Goal: Complete application form: Complete application form

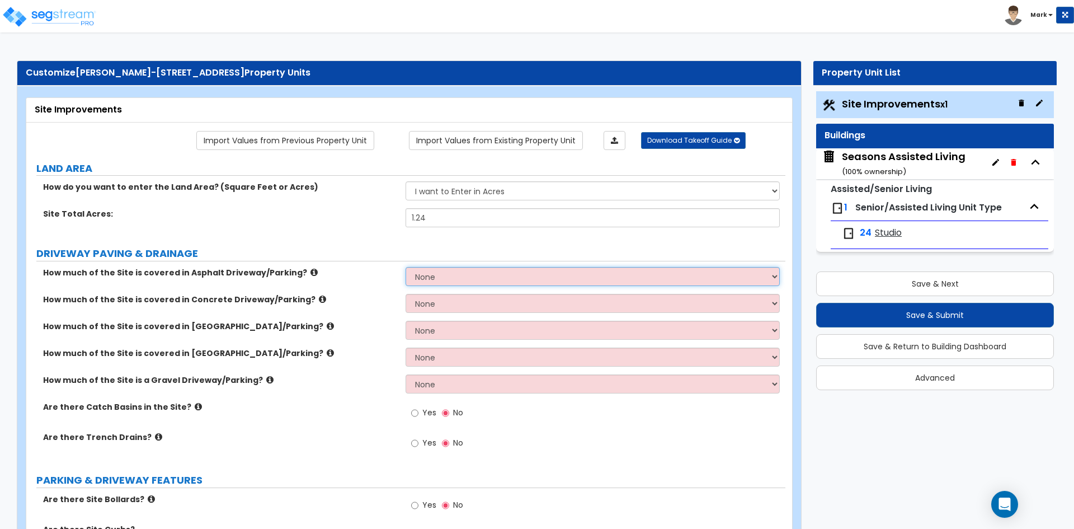
click at [483, 275] on select "None I want to Enter an Approximate Percentage I want to Enter the Square Foota…" at bounding box center [593, 276] width 374 height 19
select select "2"
click at [406, 267] on select "None I want to Enter an Approximate Percentage I want to Enter the Square Foota…" at bounding box center [593, 276] width 374 height 19
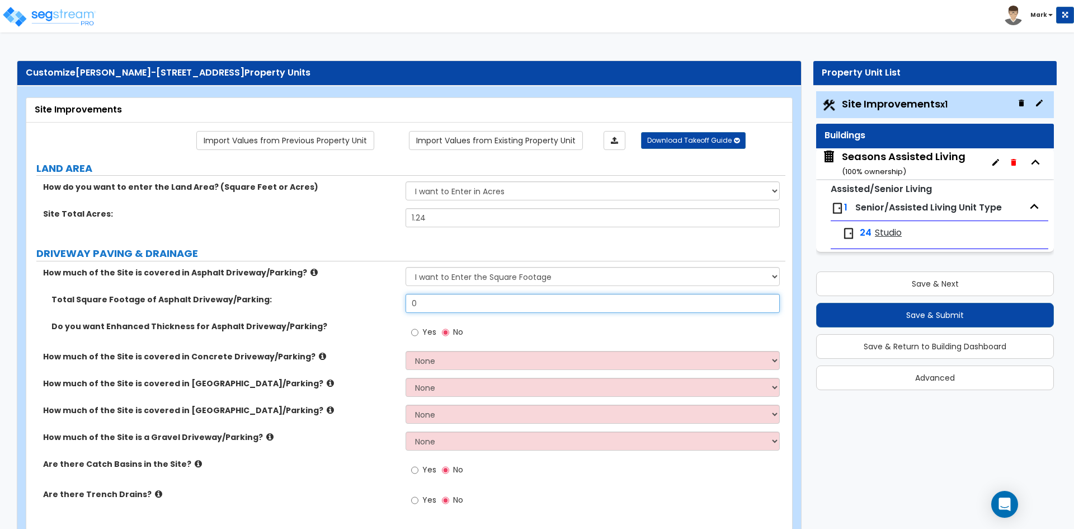
click at [454, 305] on input "0" at bounding box center [593, 303] width 374 height 19
type input "8,050"
click at [388, 280] on div "How much of the Site is covered in Asphalt Driveway/Parking? None I want to Ent…" at bounding box center [405, 280] width 759 height 27
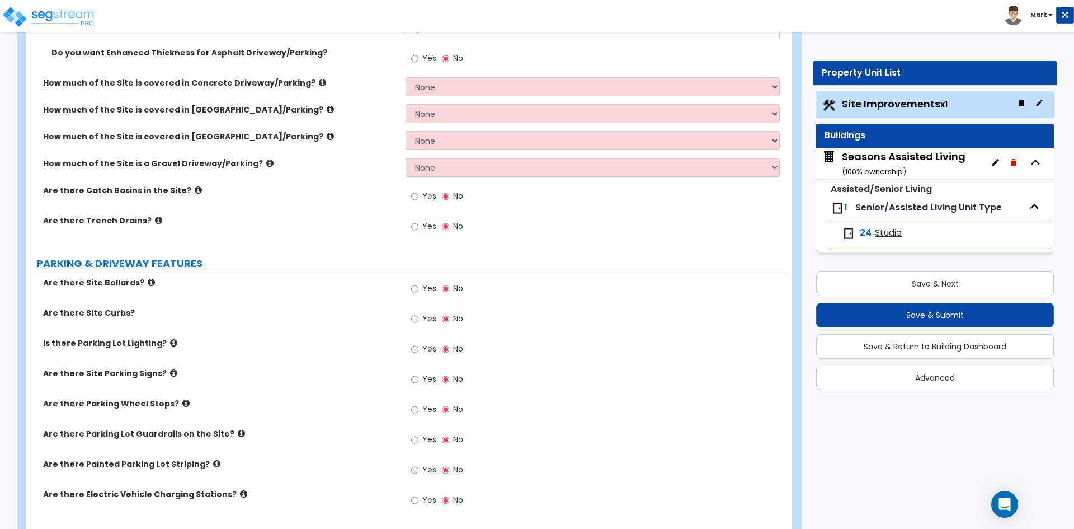
scroll to position [280, 0]
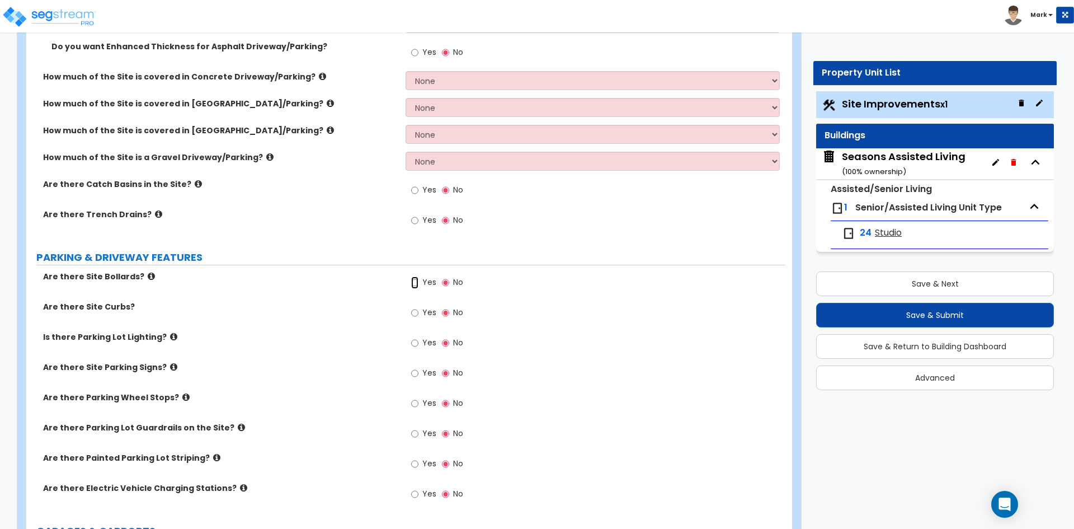
click at [413, 286] on input "Yes" at bounding box center [414, 282] width 7 height 12
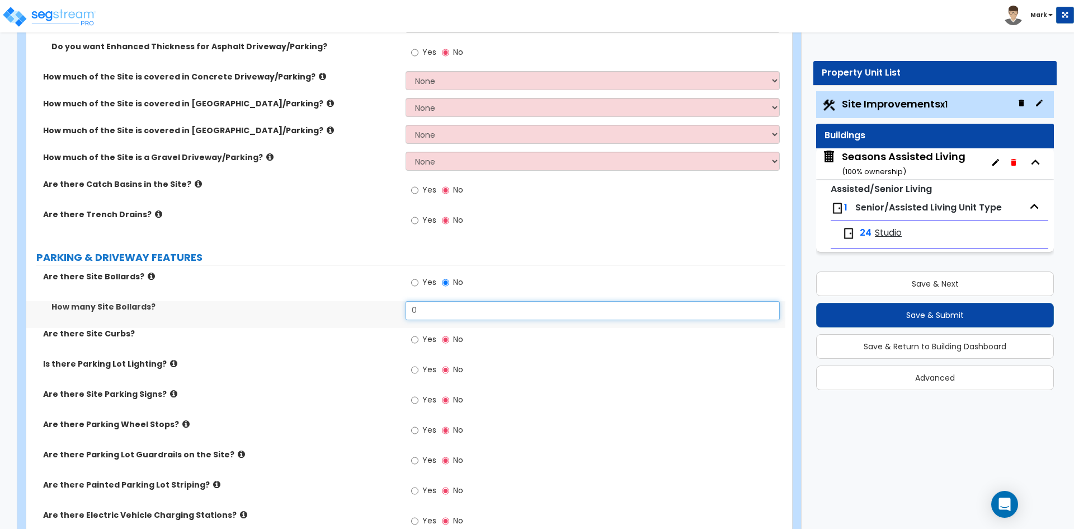
click at [431, 309] on input "0" at bounding box center [593, 310] width 374 height 19
type input "2"
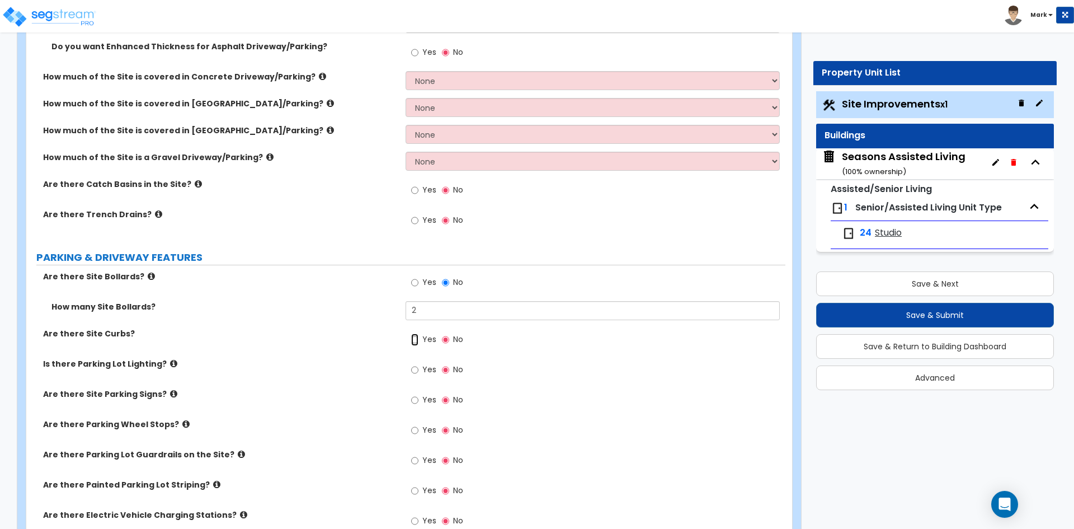
click at [416, 340] on input "Yes" at bounding box center [414, 339] width 7 height 12
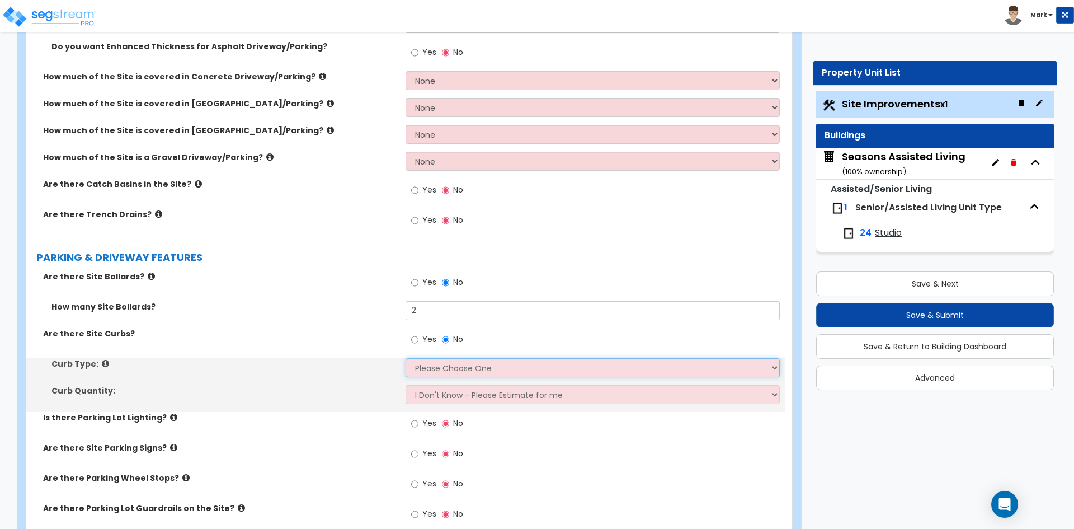
click at [442, 368] on select "Please Choose One Curb (Only) Curb & Gutter Asphalt Berm" at bounding box center [593, 367] width 374 height 19
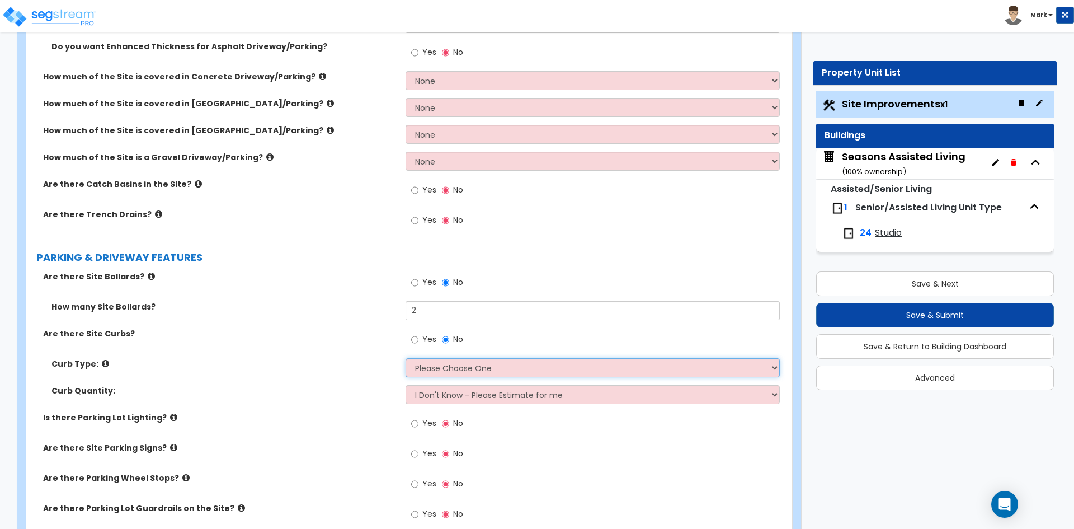
select select "2"
click at [406, 358] on select "Please Choose One Curb (Only) Curb & Gutter Asphalt Berm" at bounding box center [593, 367] width 374 height 19
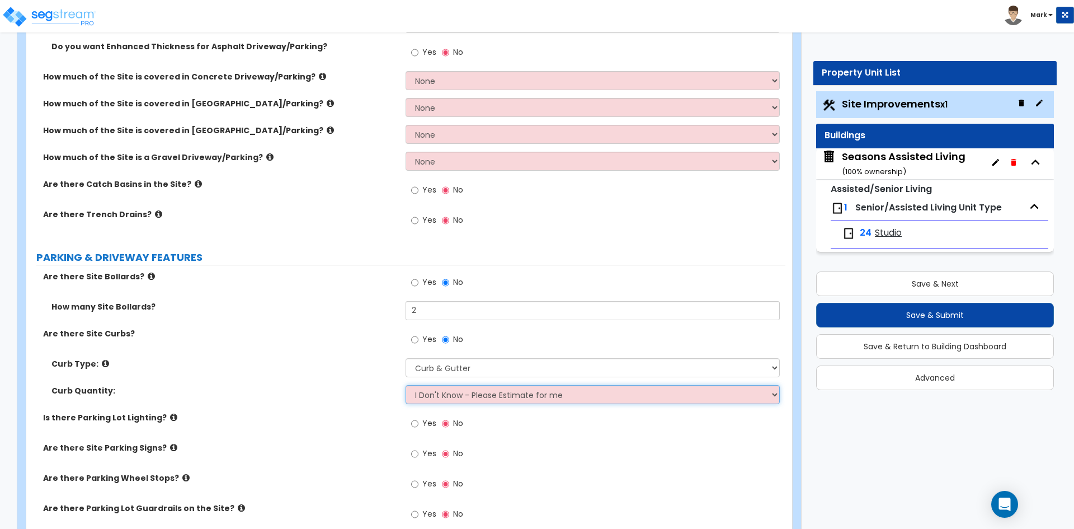
click at [469, 395] on select "I Don't Know - Please Estimate for me I want to Enter the LF" at bounding box center [593, 394] width 374 height 19
select select "1"
click at [406, 385] on select "I Don't Know - Please Estimate for me I want to Enter the LF" at bounding box center [593, 394] width 374 height 19
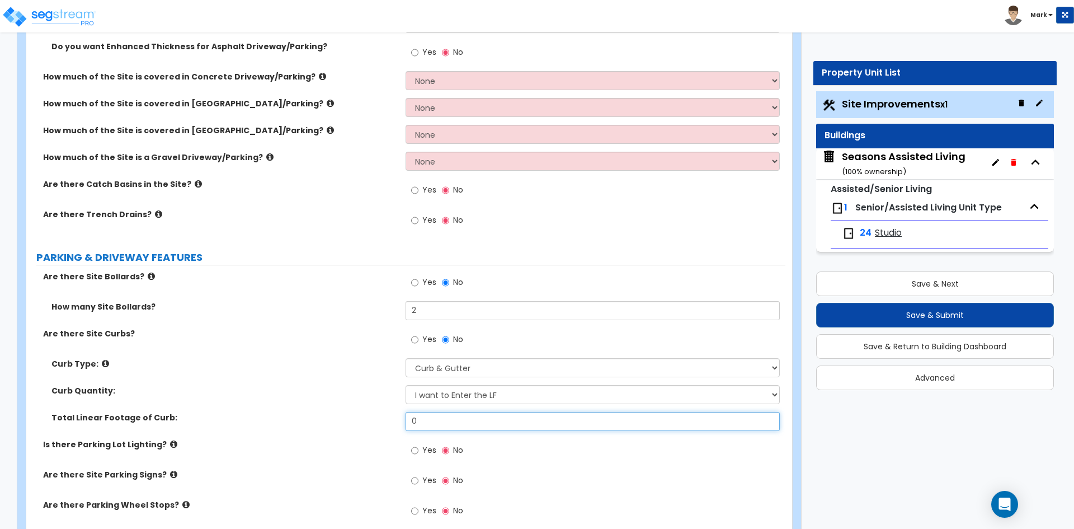
click at [445, 421] on input "0" at bounding box center [593, 421] width 374 height 19
type input "595"
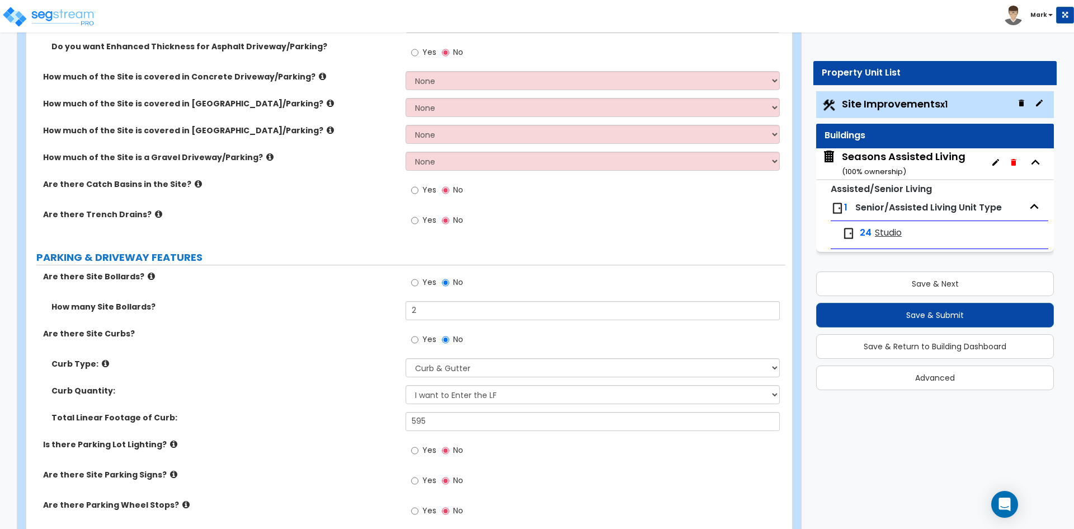
click at [335, 331] on label "Are there Site Curbs?" at bounding box center [220, 333] width 354 height 11
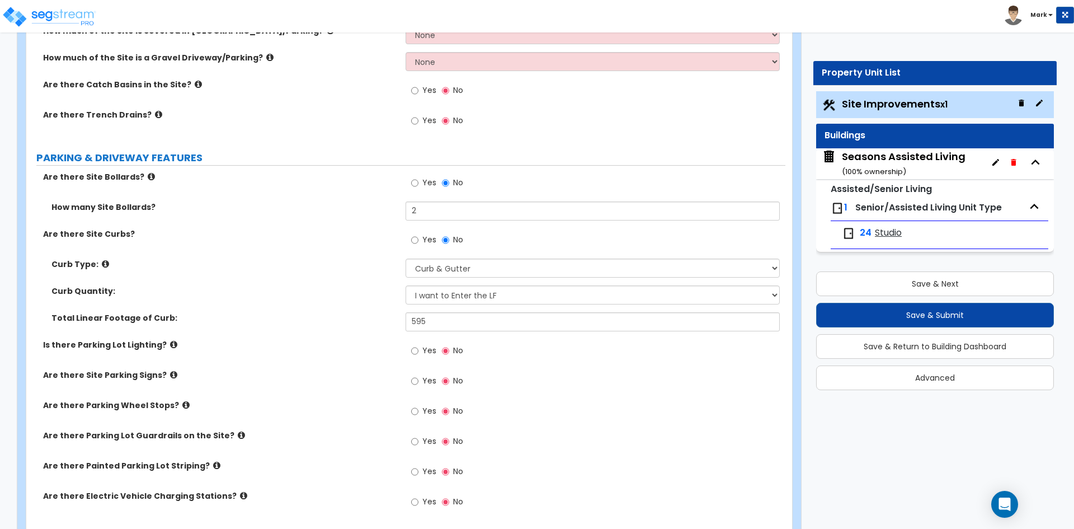
scroll to position [392, 0]
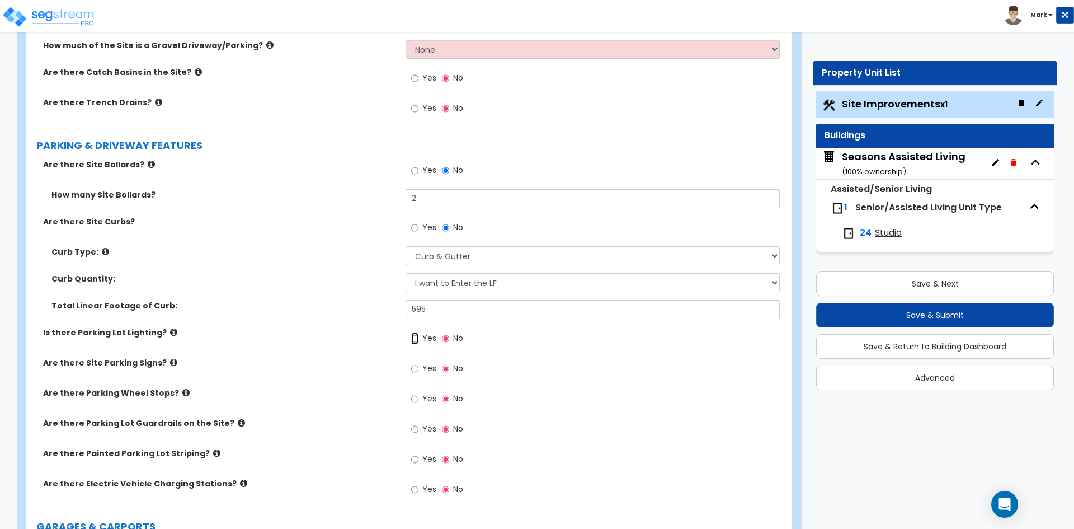
click at [417, 337] on input "Yes" at bounding box center [414, 338] width 7 height 12
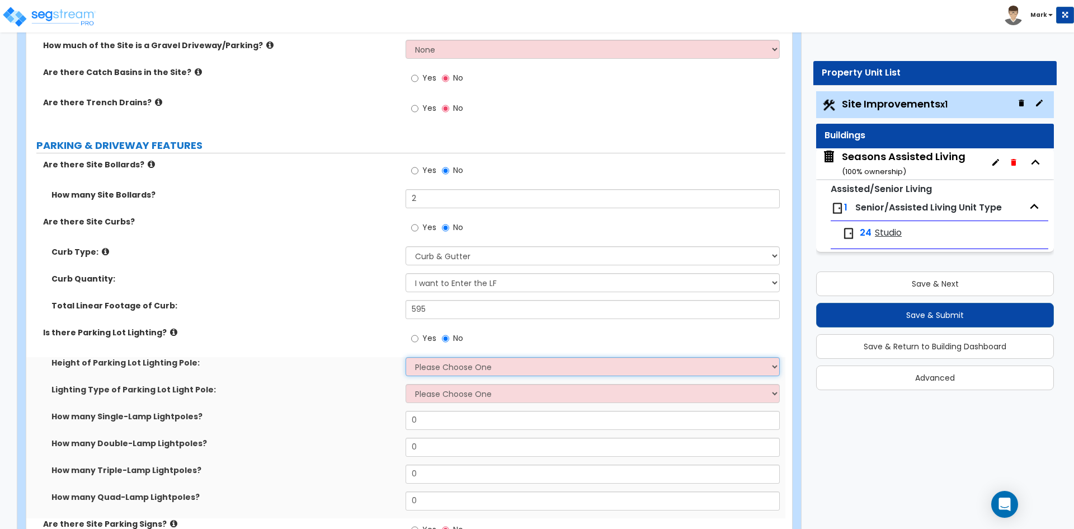
click at [468, 373] on select "Please Choose One 20' high 30' high 40' high" at bounding box center [593, 366] width 374 height 19
select select "1"
click at [406, 357] on select "Please Choose One 20' high 30' high 40' high" at bounding box center [593, 366] width 374 height 19
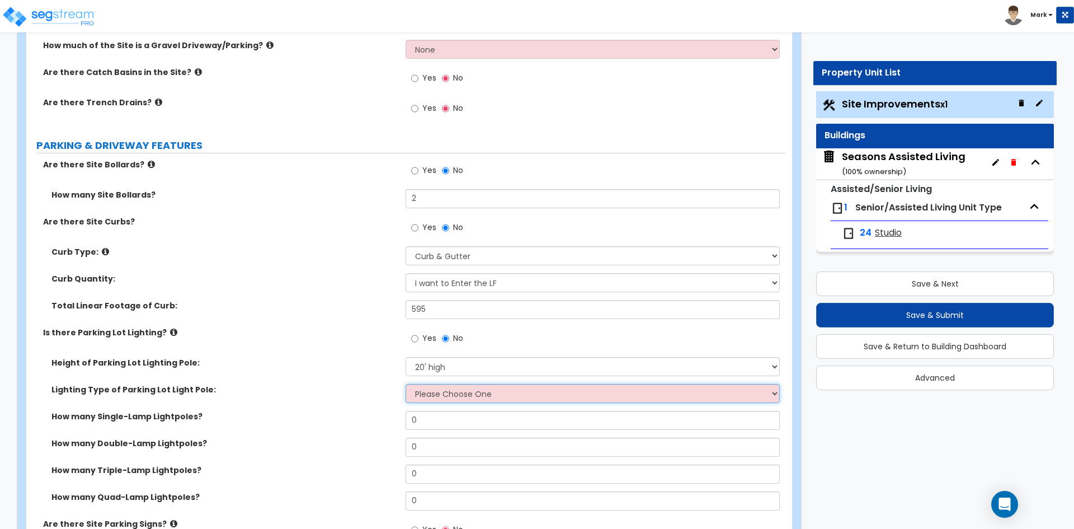
click at [468, 394] on select "Please Choose One LED Metal Halide High Pressure Sodium Please Choose for me" at bounding box center [593, 393] width 374 height 19
select select "1"
click at [406, 384] on select "Please Choose One LED Metal Halide High Pressure Sodium Please Choose for me" at bounding box center [593, 393] width 374 height 19
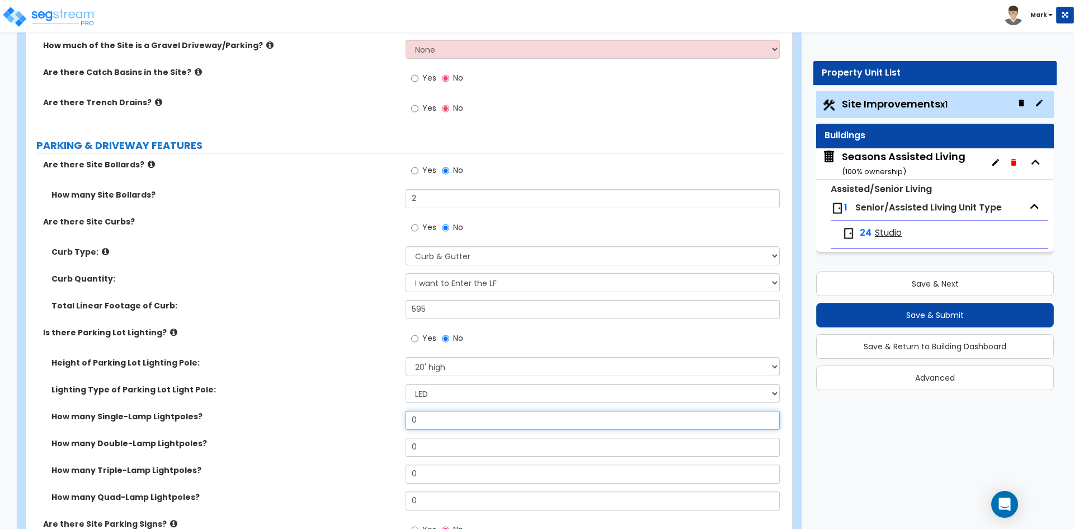
click at [462, 422] on input "0" at bounding box center [593, 420] width 374 height 19
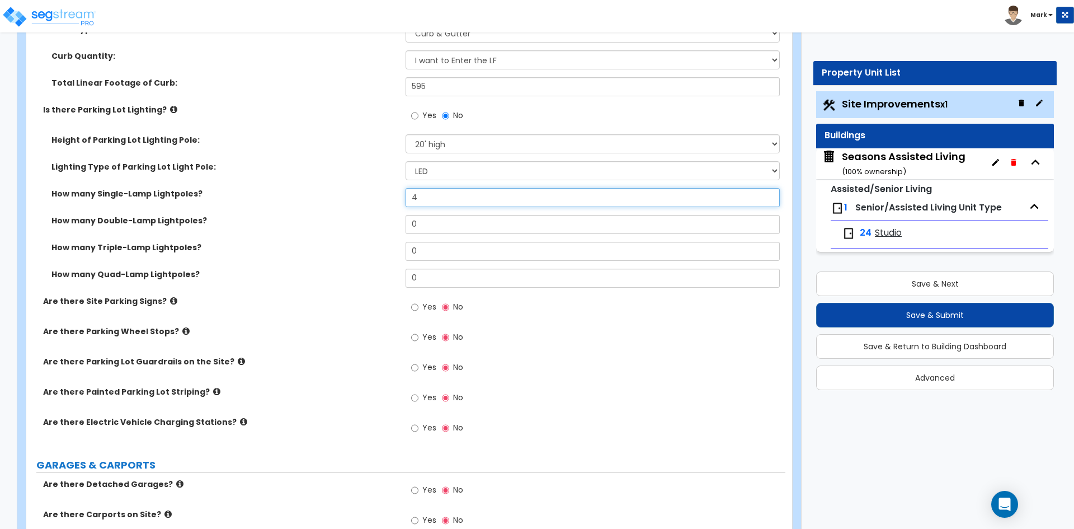
scroll to position [616, 0]
type input "4"
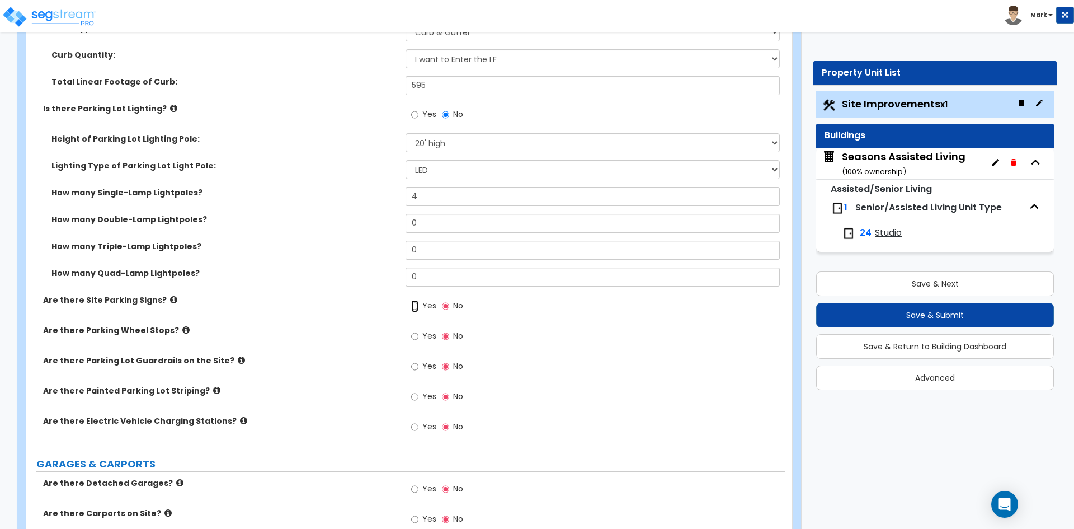
click at [417, 307] on input "Yes" at bounding box center [414, 306] width 7 height 12
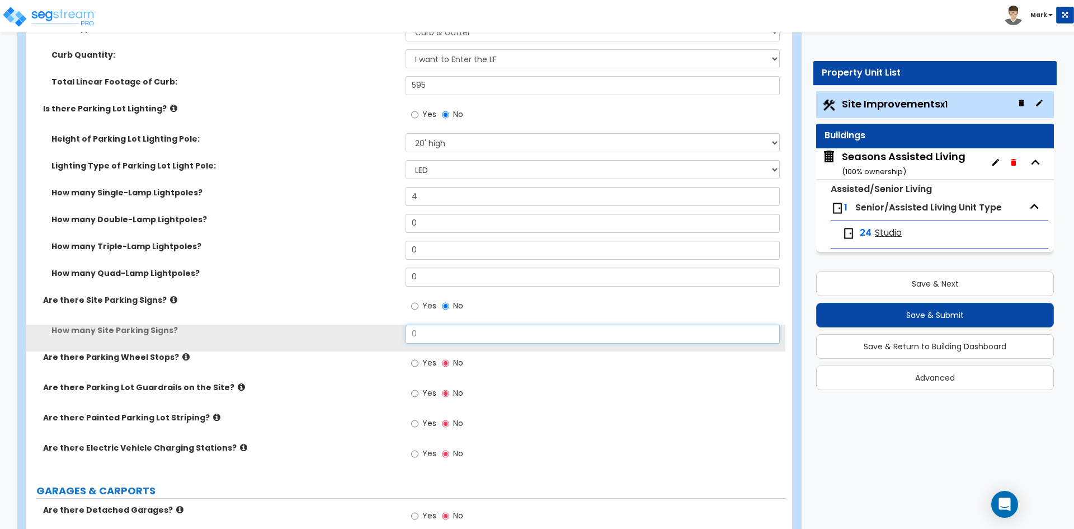
click at [434, 340] on input "0" at bounding box center [593, 334] width 374 height 19
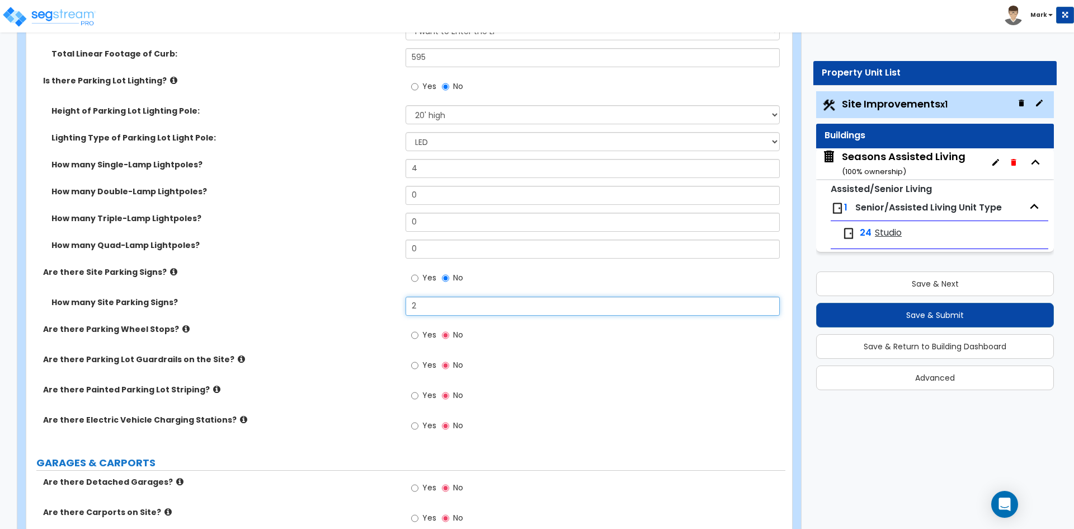
scroll to position [671, 0]
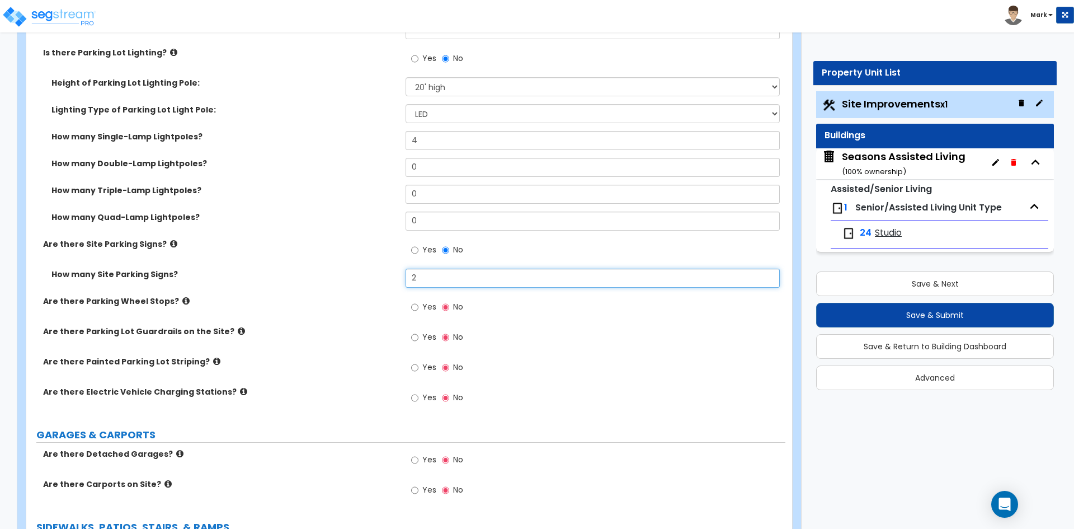
type input "2"
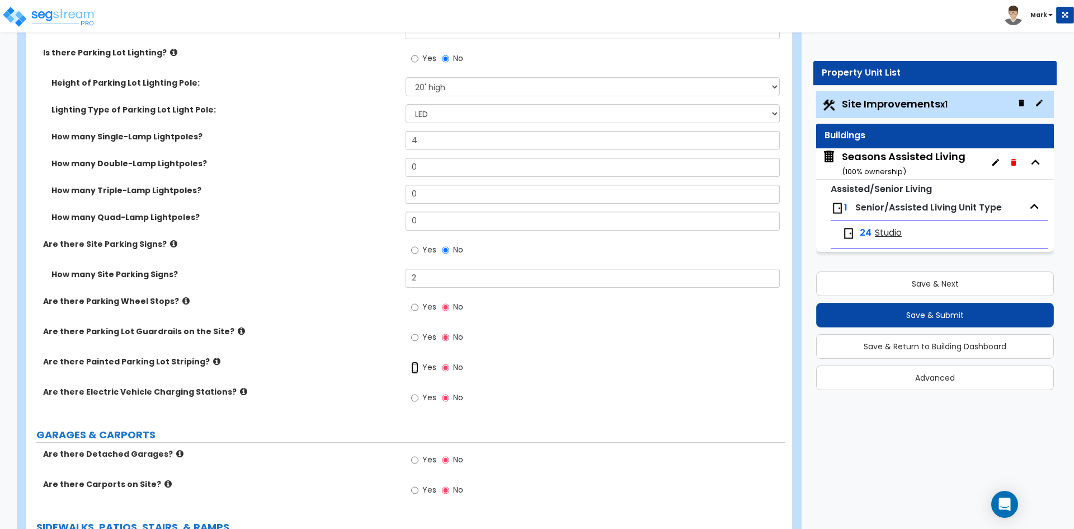
click at [413, 369] on input "Yes" at bounding box center [414, 367] width 7 height 12
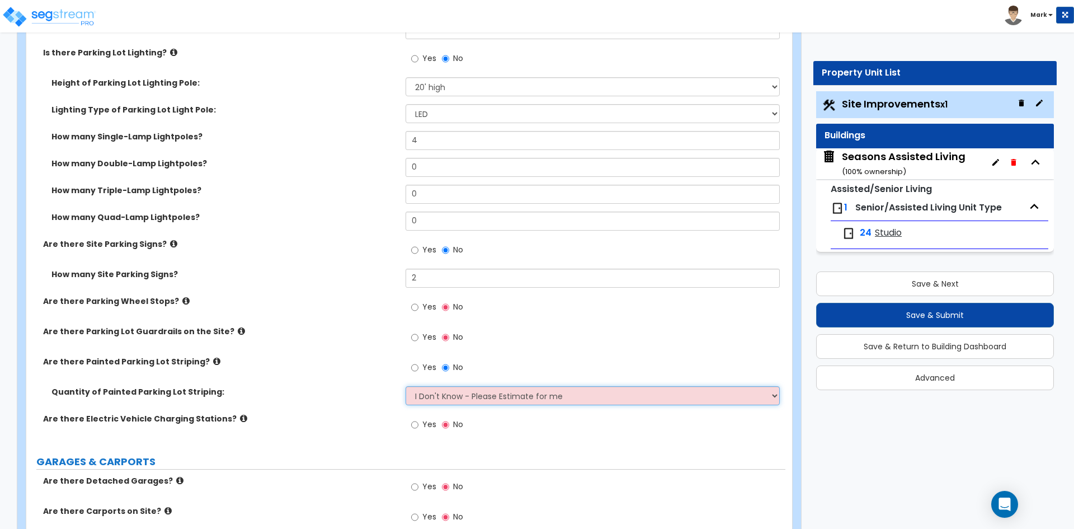
click at [461, 393] on select "I Don't Know - Please Estimate for me I Want to Enter the Number of Parking Spa…" at bounding box center [593, 395] width 374 height 19
select select "1"
click at [406, 386] on select "I Don't Know - Please Estimate for me I Want to Enter the Number of Parking Spa…" at bounding box center [593, 395] width 374 height 19
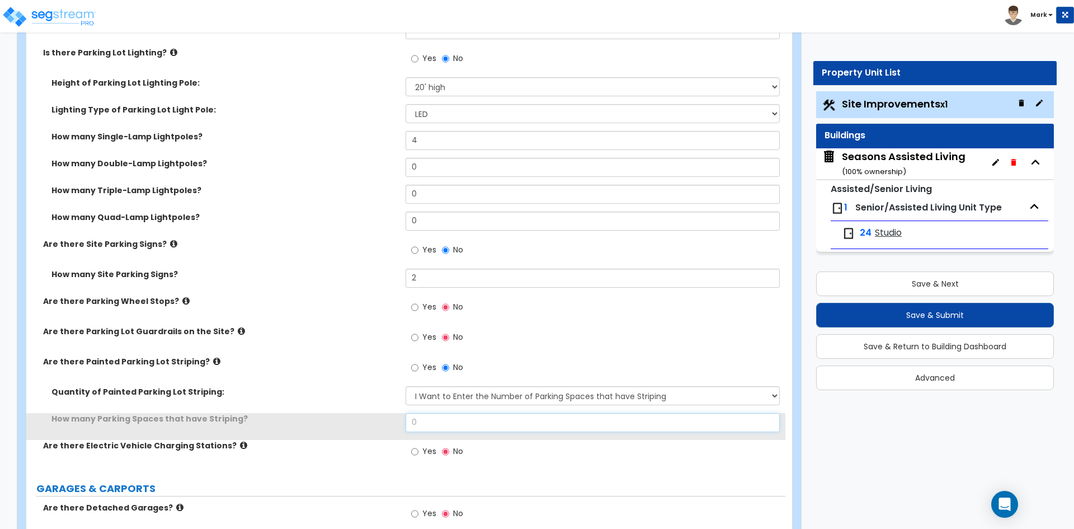
click at [447, 415] on input "0" at bounding box center [593, 422] width 374 height 19
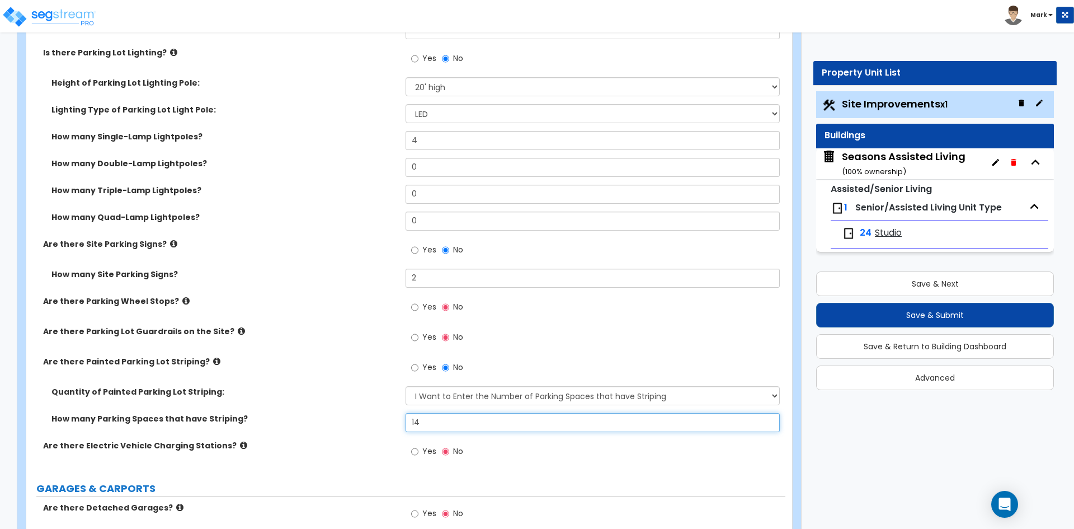
type input "14"
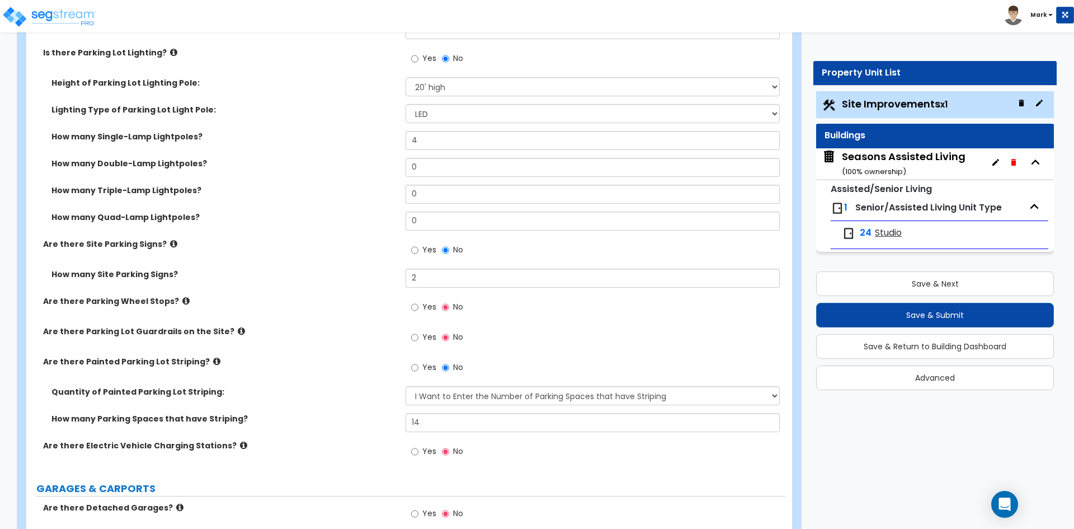
drag, startPoint x: 351, startPoint y: 185, endPoint x: 361, endPoint y: 204, distance: 21.5
click at [351, 185] on label "How many Triple-Lamp Lightpoles?" at bounding box center [224, 190] width 346 height 11
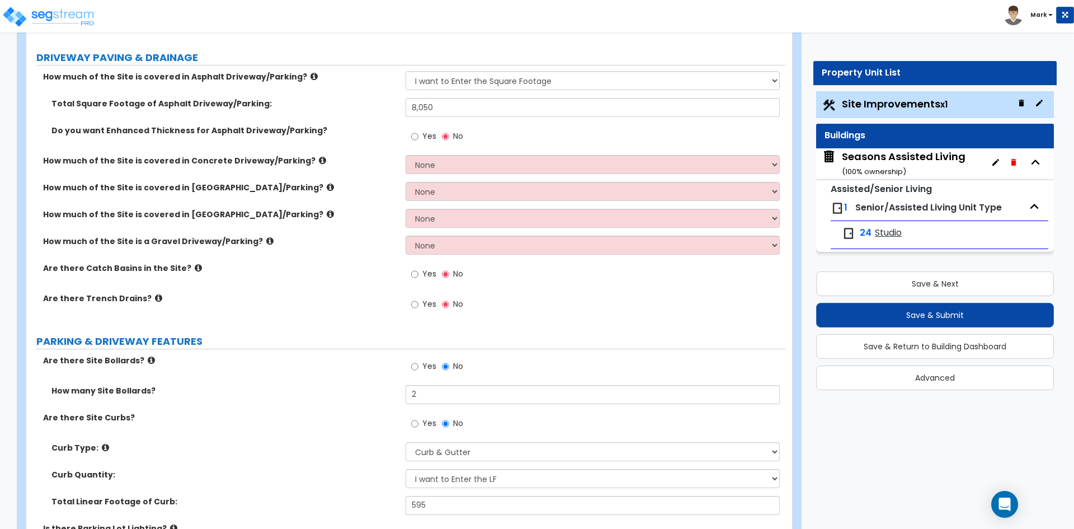
scroll to position [168, 0]
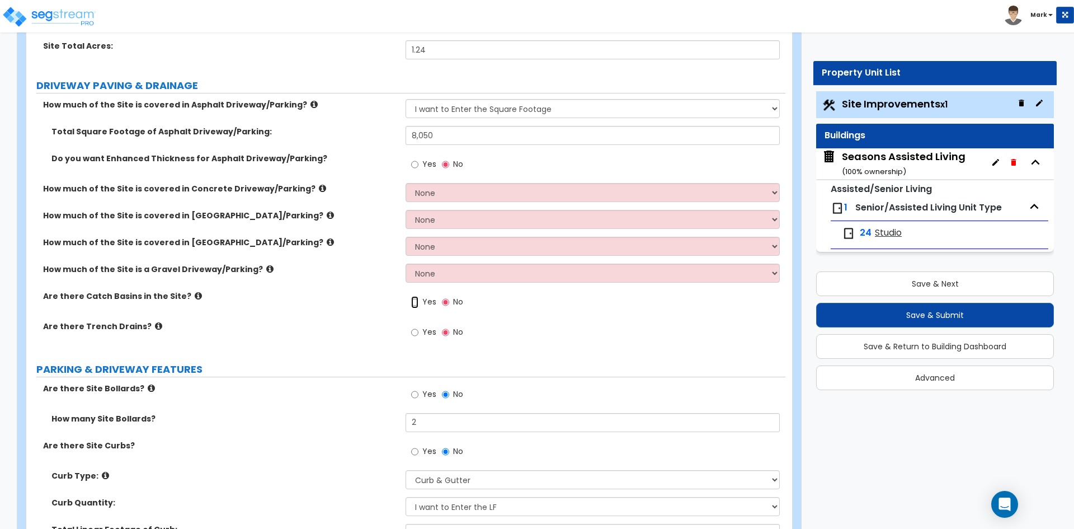
click at [416, 303] on input "Yes" at bounding box center [414, 302] width 7 height 12
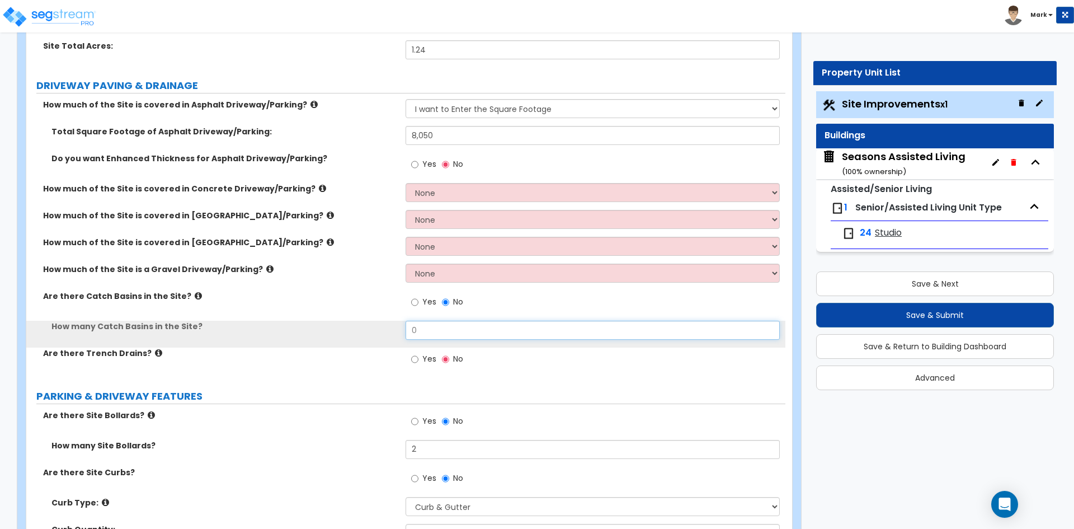
click at [429, 329] on input "0" at bounding box center [593, 330] width 374 height 19
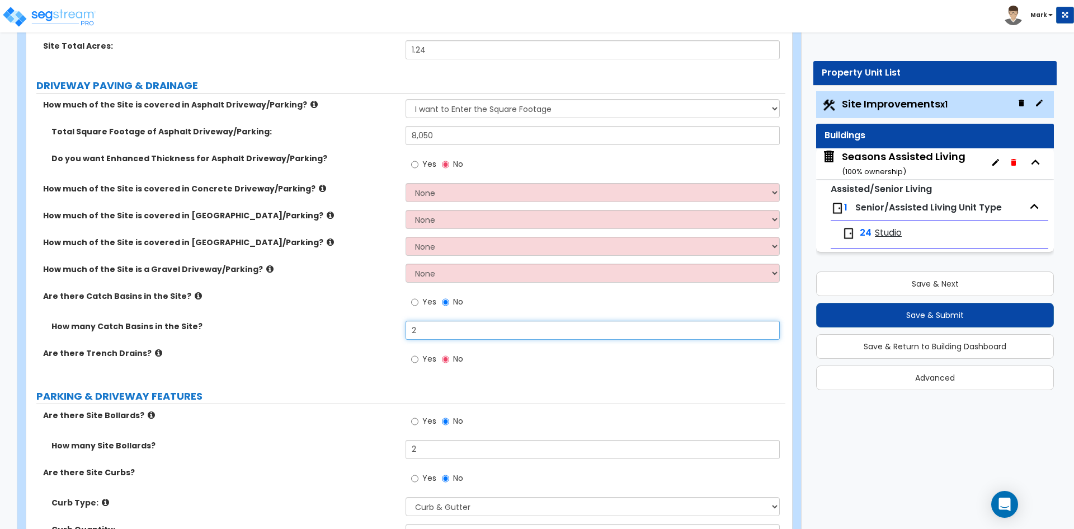
type input "2"
click at [355, 346] on div "How many Catch Basins in the Site? 2" at bounding box center [405, 334] width 759 height 27
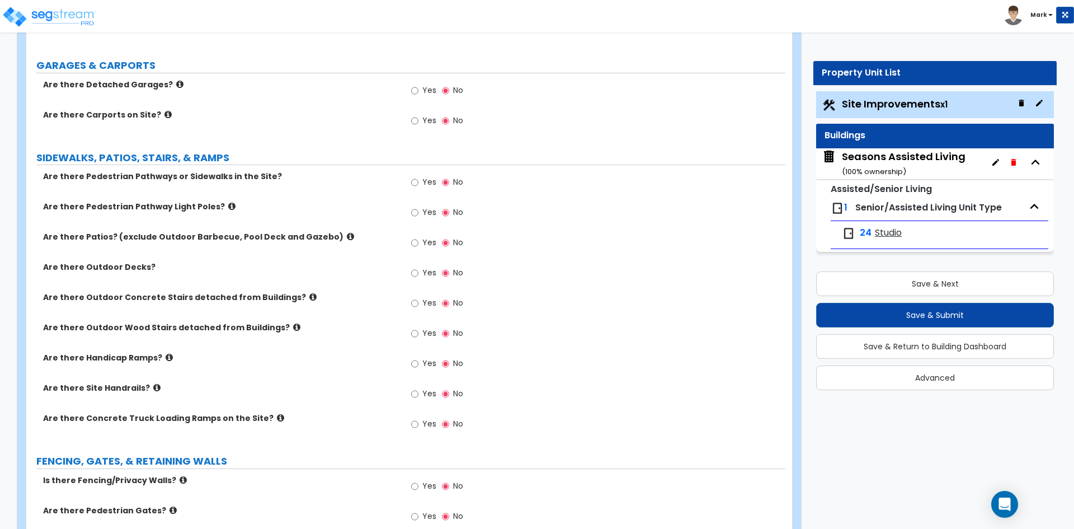
scroll to position [1119, 0]
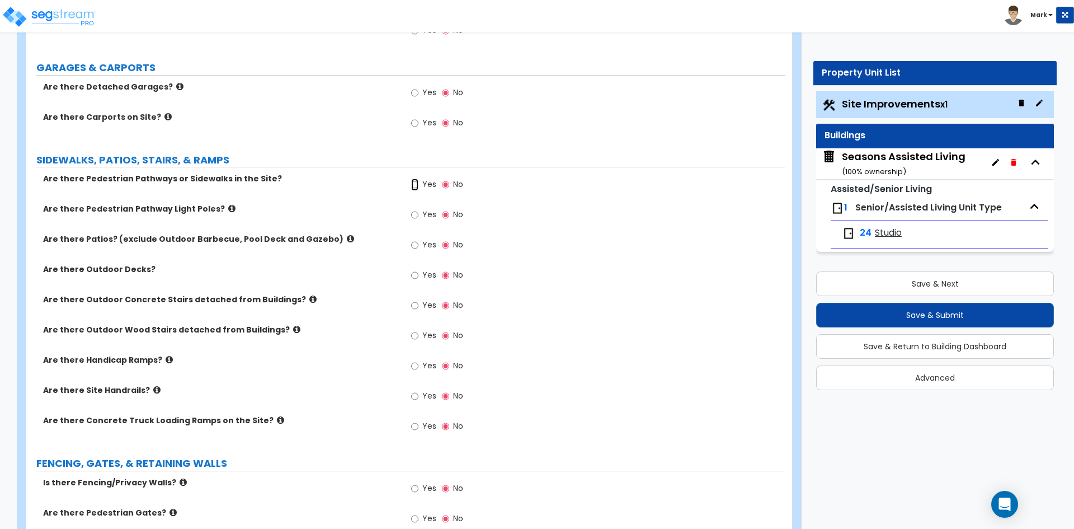
click at [413, 185] on input "Yes" at bounding box center [414, 184] width 7 height 12
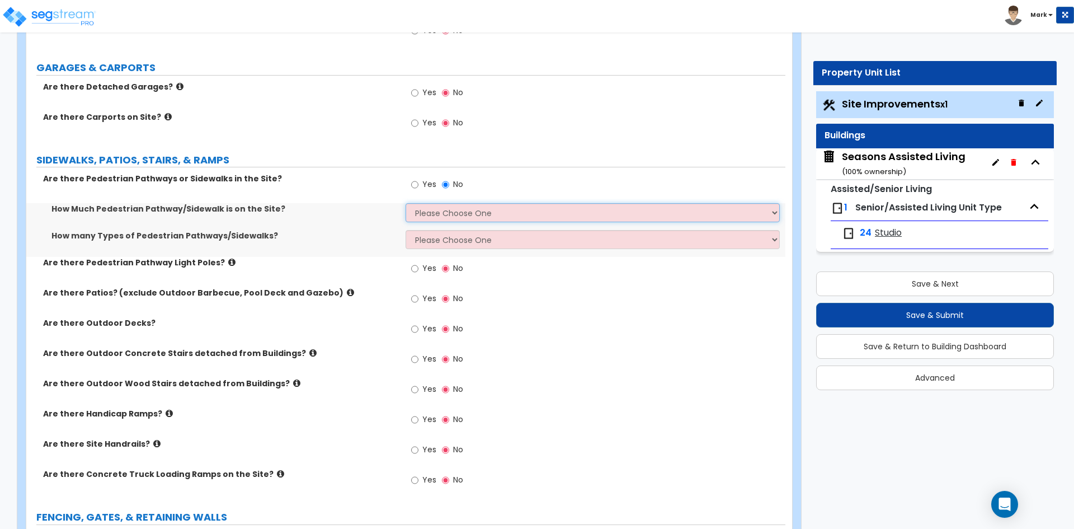
click at [447, 218] on select "Please Choose One I Don't Know, Please Estimate For Me Enter Linear Footage" at bounding box center [593, 212] width 374 height 19
select select "2"
click at [406, 203] on select "Please Choose One I Don't Know, Please Estimate For Me Enter Linear Footage" at bounding box center [593, 212] width 374 height 19
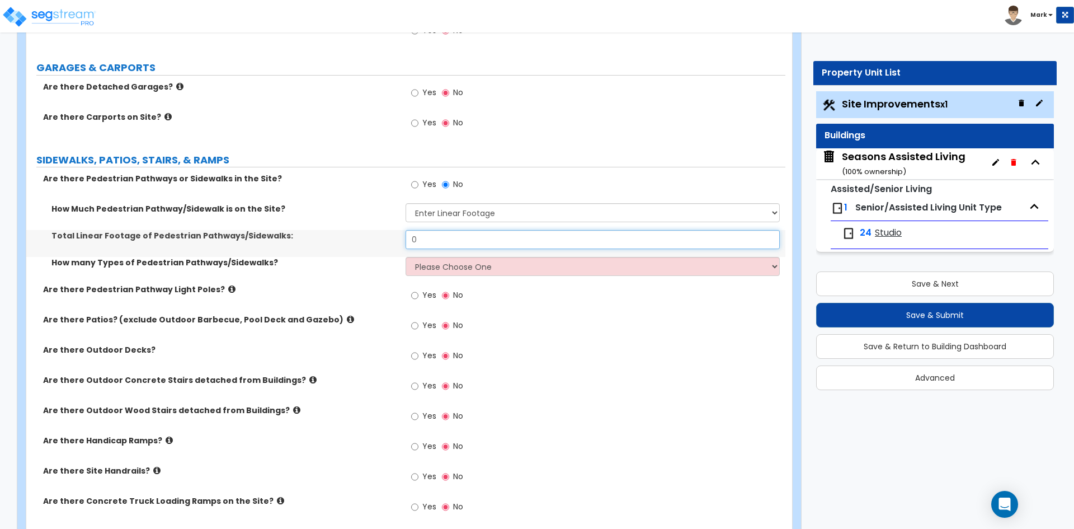
click at [469, 241] on input "0" at bounding box center [593, 239] width 374 height 19
click at [468, 245] on input "0" at bounding box center [593, 239] width 374 height 19
type input "650"
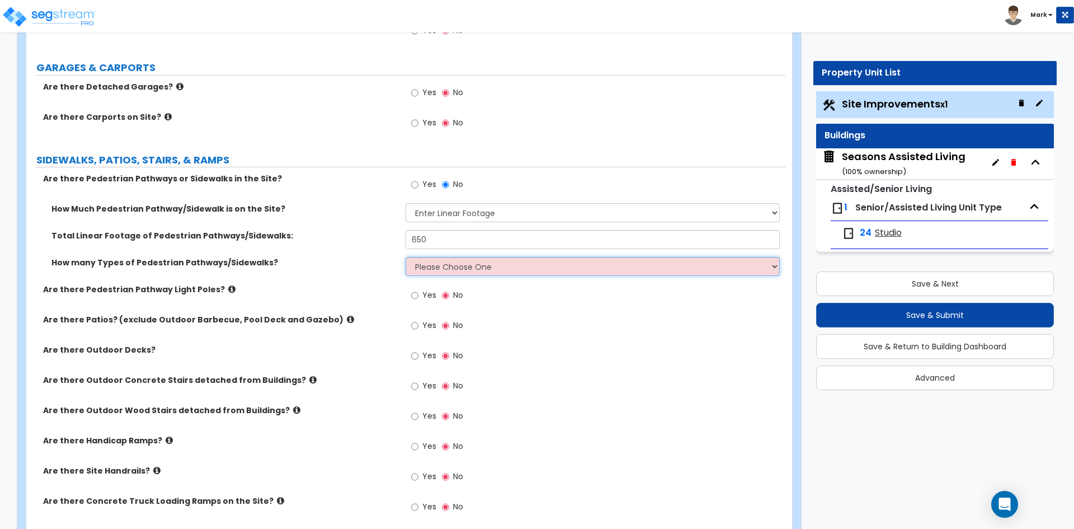
click at [420, 266] on select "Please Choose One 1 2 3" at bounding box center [593, 266] width 374 height 19
select select "1"
click at [406, 257] on select "Please Choose One 1 2 3" at bounding box center [593, 266] width 374 height 19
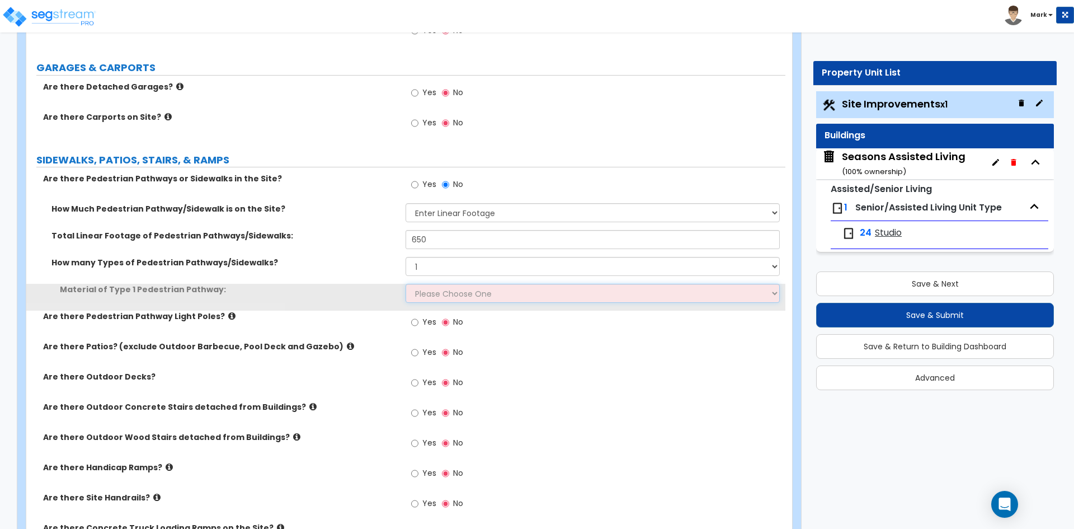
click at [433, 294] on select "Please Choose One Bare Concrete Stamped Concrete Brick Pavers Stone Pavers Wood…" at bounding box center [593, 293] width 374 height 19
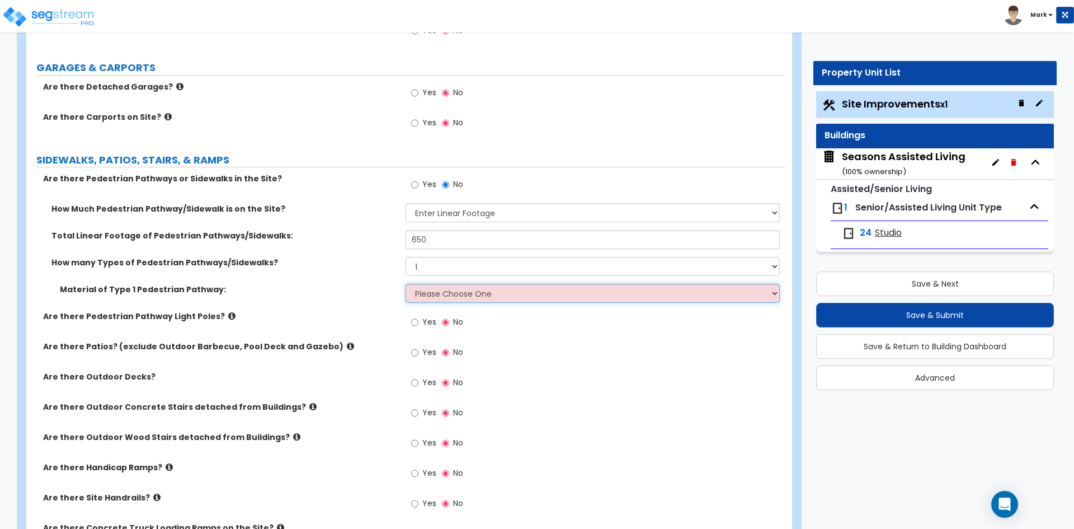
select select "1"
click at [406, 284] on select "Please Choose One Bare Concrete Stamped Concrete Brick Pavers Stone Pavers Wood…" at bounding box center [593, 293] width 374 height 19
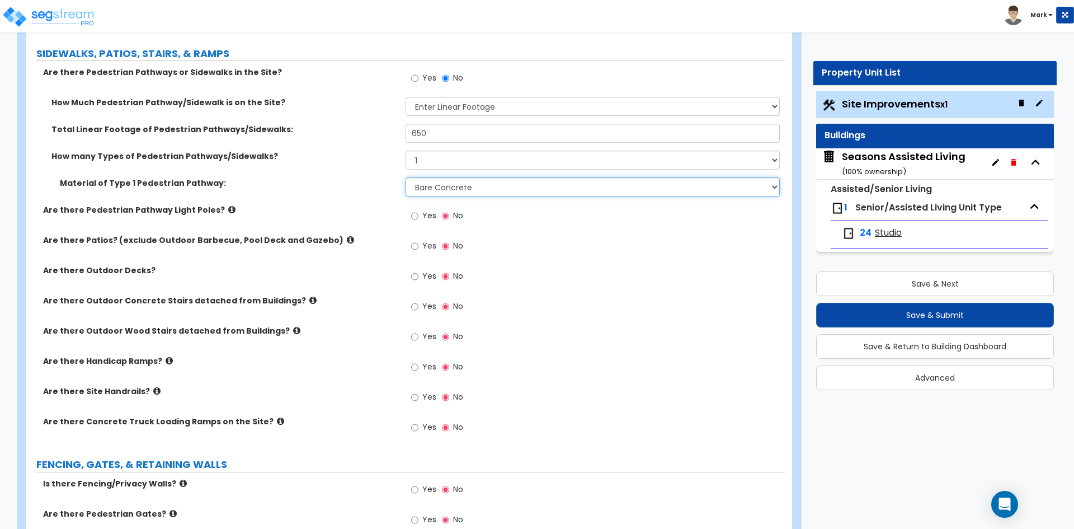
scroll to position [1231, 0]
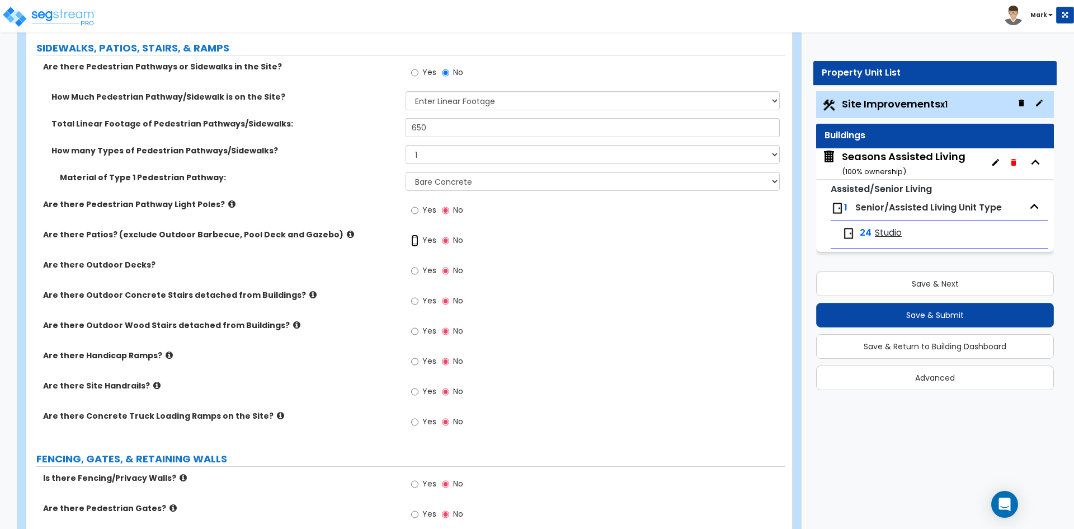
click at [414, 238] on input "Yes" at bounding box center [414, 240] width 7 height 12
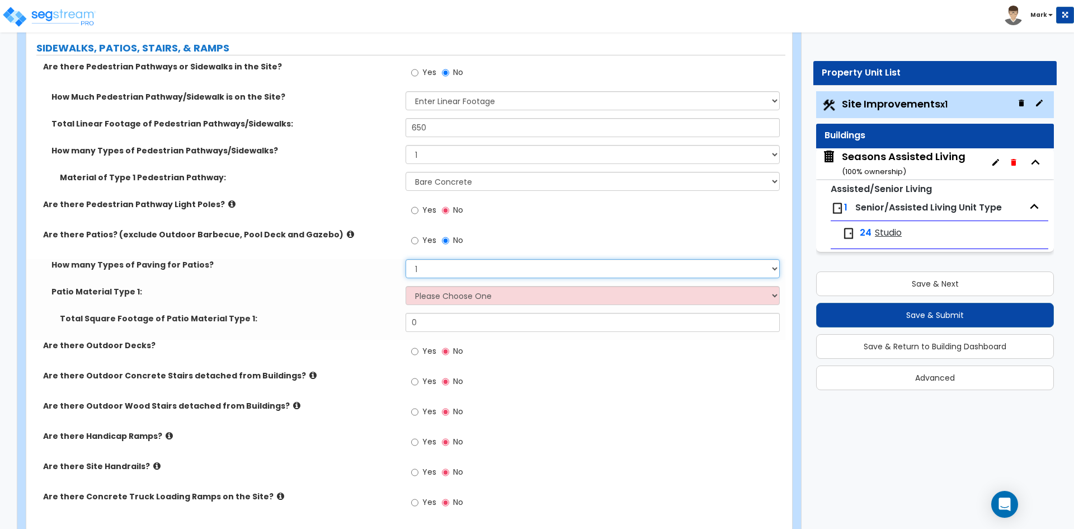
click at [450, 264] on select "1 2 3 4" at bounding box center [593, 268] width 374 height 19
click at [406, 259] on select "1 2 3 4" at bounding box center [593, 268] width 374 height 19
click at [444, 293] on select "Please Choose One Bare Concrete Stamped Concrete Brick Pavers Stone Pavers Tile…" at bounding box center [593, 295] width 374 height 19
click at [406, 286] on select "Please Choose One Bare Concrete Stamped Concrete Brick Pavers Stone Pavers Tile…" at bounding box center [593, 295] width 374 height 19
click at [462, 292] on select "Please Choose One Bare Concrete Stamped Concrete Brick Pavers Stone Pavers Tile…" at bounding box center [593, 295] width 374 height 19
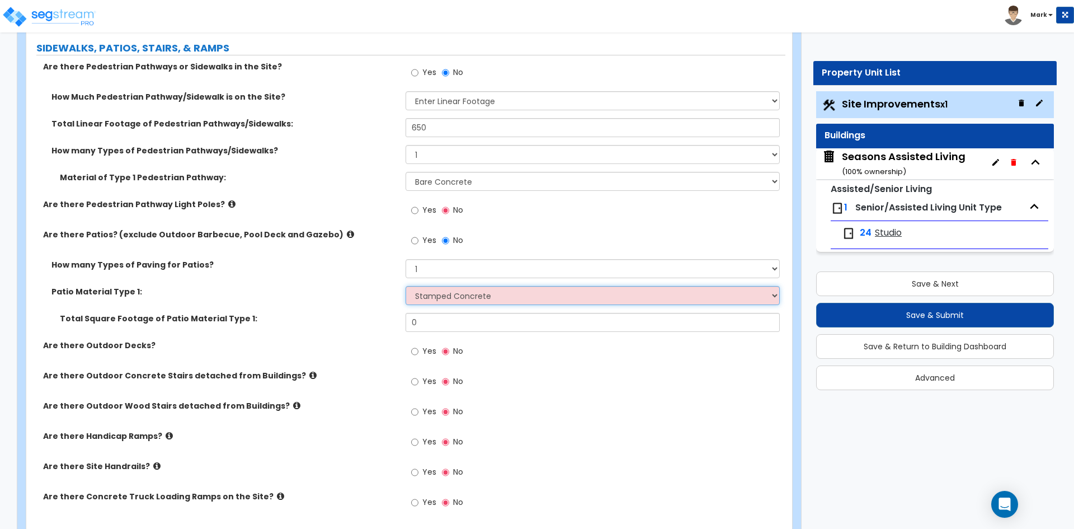
click at [406, 286] on select "Please Choose One Bare Concrete Stamped Concrete Brick Pavers Stone Pavers Tile…" at bounding box center [593, 295] width 374 height 19
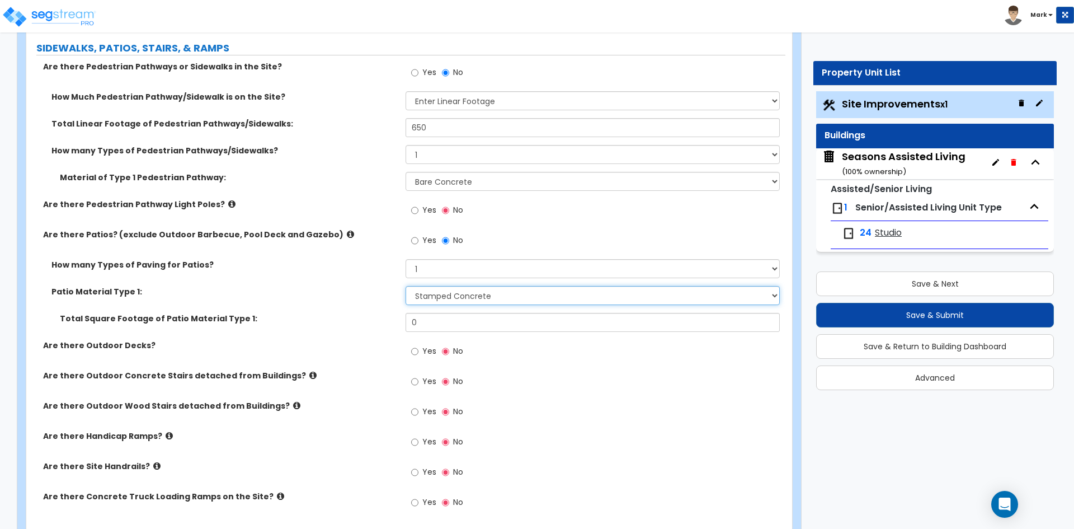
click at [467, 299] on select "Please Choose One Bare Concrete Stamped Concrete Brick Pavers Stone Pavers Tile…" at bounding box center [593, 295] width 374 height 19
select select "1"
click at [406, 286] on select "Please Choose One Bare Concrete Stamped Concrete Brick Pavers Stone Pavers Tile…" at bounding box center [593, 295] width 374 height 19
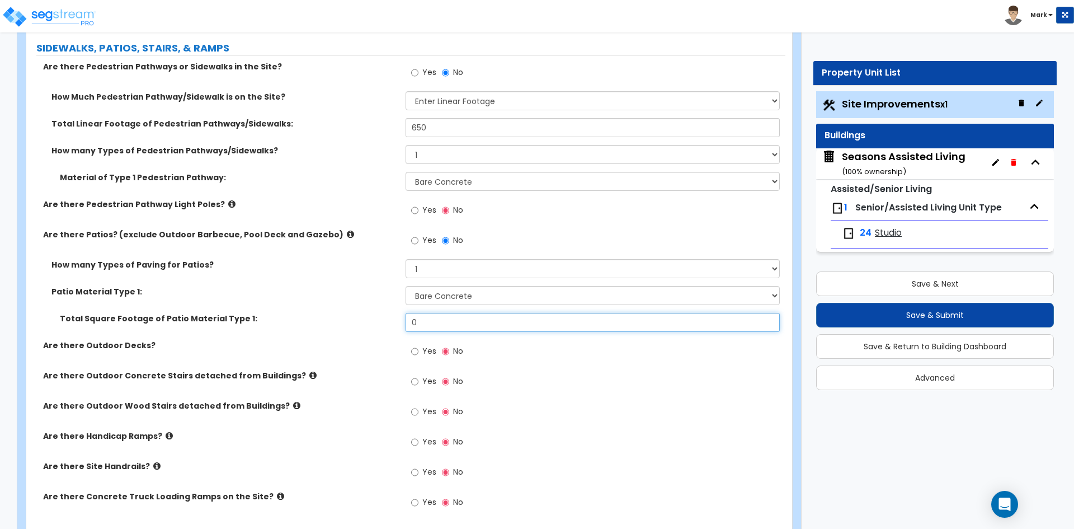
click at [457, 323] on input "0" at bounding box center [593, 322] width 374 height 19
click at [455, 317] on input "0" at bounding box center [593, 322] width 374 height 19
type input "1,445"
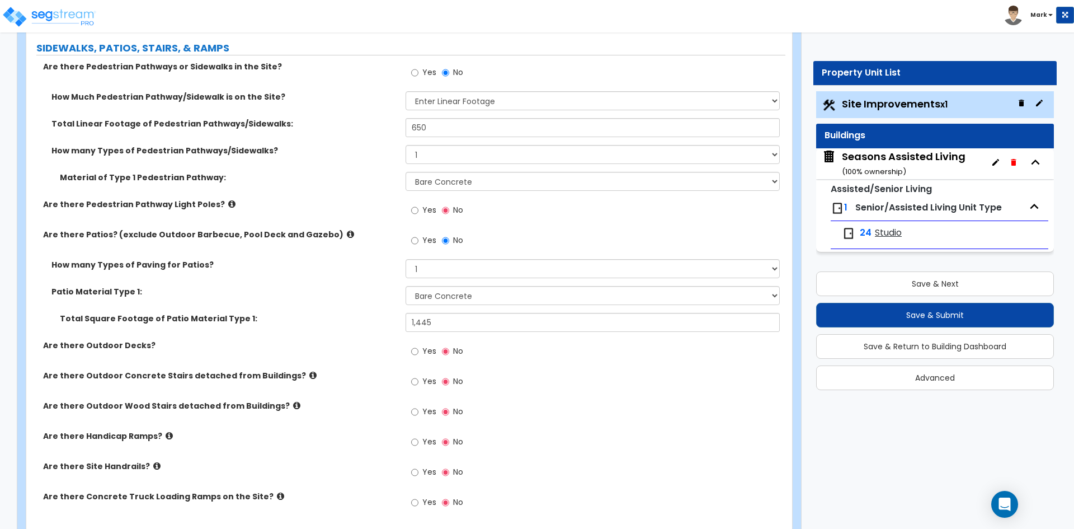
click at [400, 369] on div "Are there Outdoor Decks? Yes No" at bounding box center [405, 355] width 759 height 30
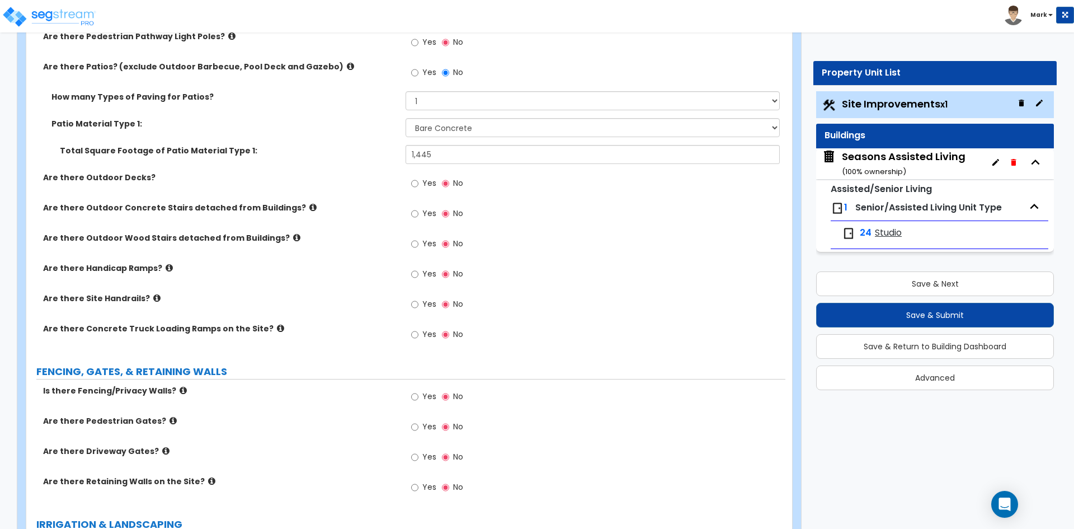
scroll to position [1455, 0]
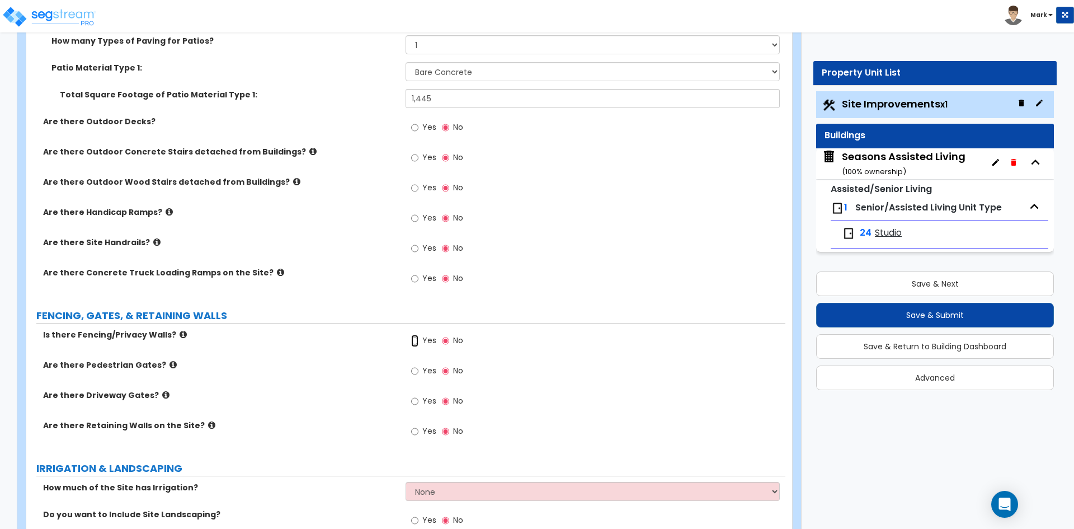
click at [417, 340] on input "Yes" at bounding box center [414, 341] width 7 height 12
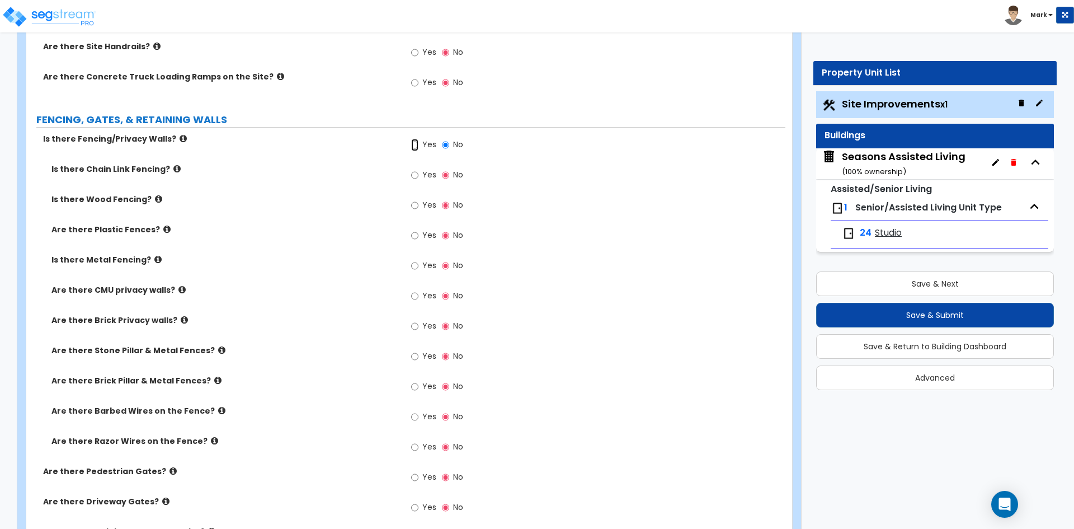
scroll to position [1623, 0]
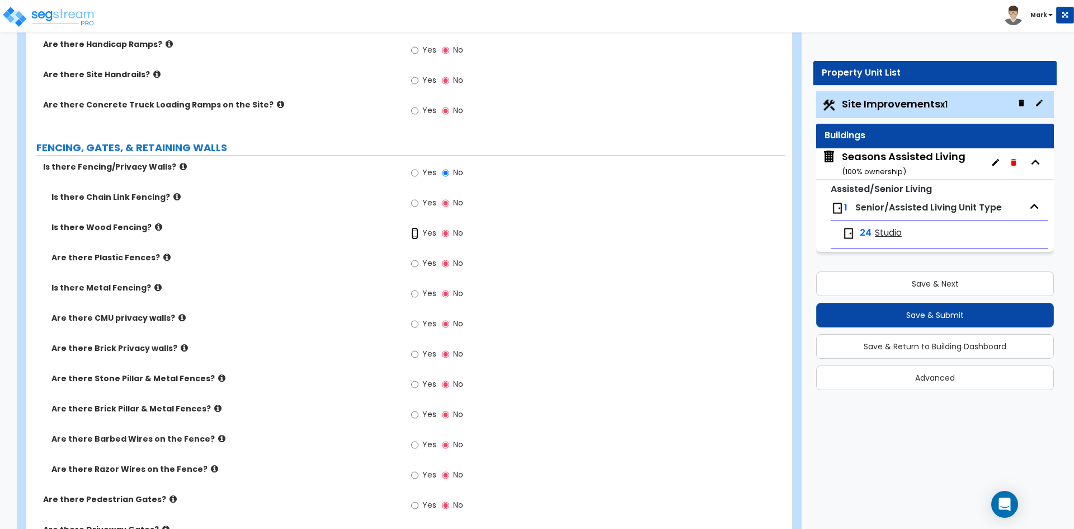
click at [416, 235] on input "Yes" at bounding box center [414, 233] width 7 height 12
radio input "true"
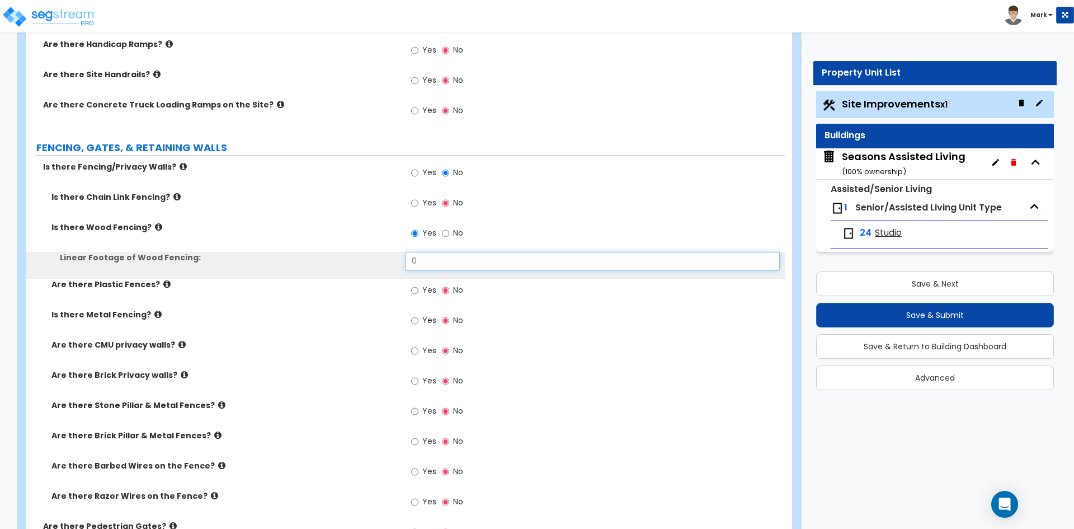
click at [420, 257] on input "0" at bounding box center [593, 261] width 374 height 19
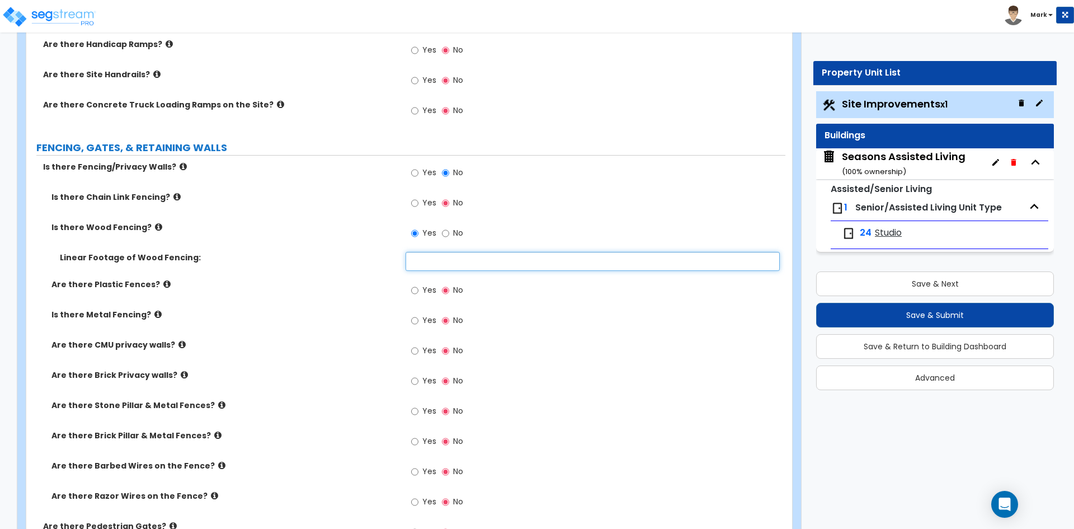
type input "7"
type input "470"
click at [415, 289] on input "Yes" at bounding box center [414, 290] width 7 height 12
radio input "true"
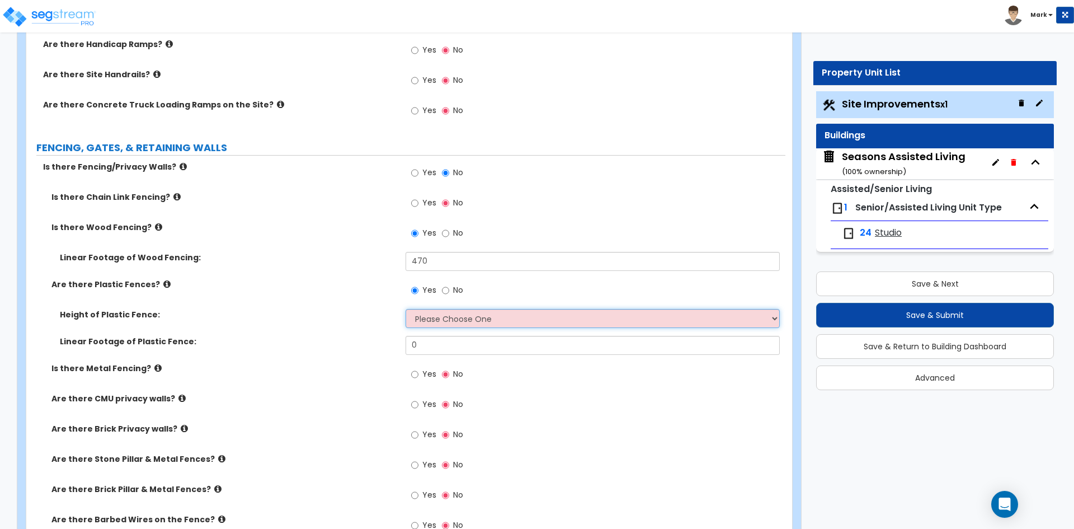
click at [445, 322] on select "Please Choose One 3 feet 4 feet 5 feet 6 feet" at bounding box center [593, 318] width 374 height 19
select select "3"
click at [406, 309] on select "Please Choose One 3 feet 4 feet 5 feet 6 feet" at bounding box center [593, 318] width 374 height 19
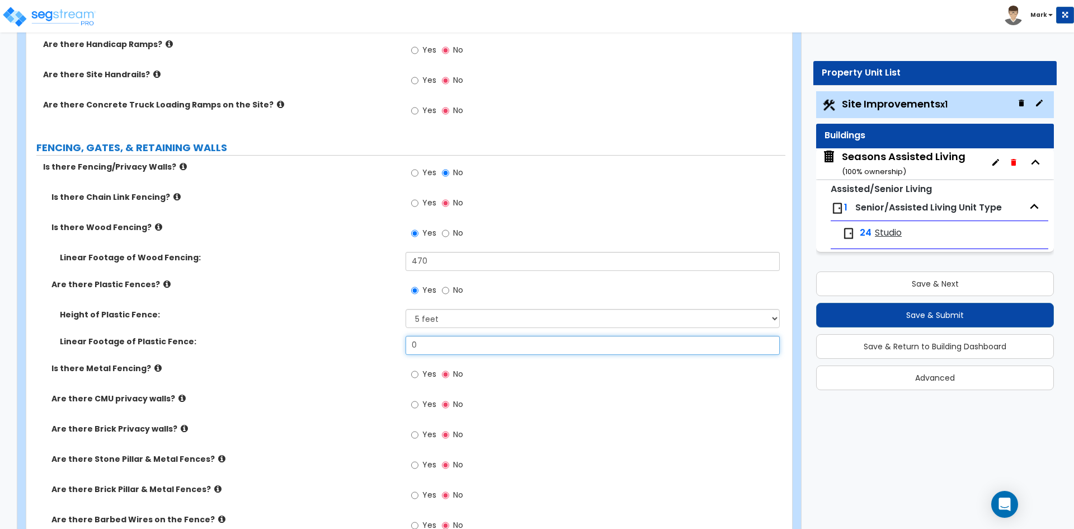
click at [436, 347] on input "0" at bounding box center [593, 345] width 374 height 19
click at [423, 343] on input "text" at bounding box center [593, 345] width 374 height 19
type input "160"
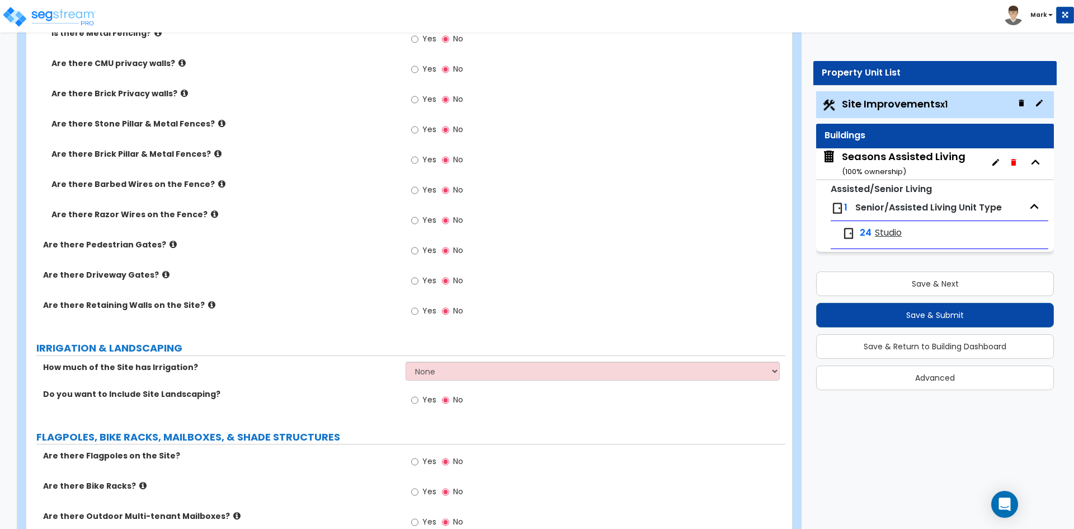
scroll to position [1958, 0]
click at [478, 372] on select "None I want to Enter an Approximate Percentage I want to Enter the Square Foota…" at bounding box center [593, 370] width 374 height 19
select select "2"
click at [406, 361] on select "None I want to Enter an Approximate Percentage I want to Enter the Square Foota…" at bounding box center [593, 370] width 374 height 19
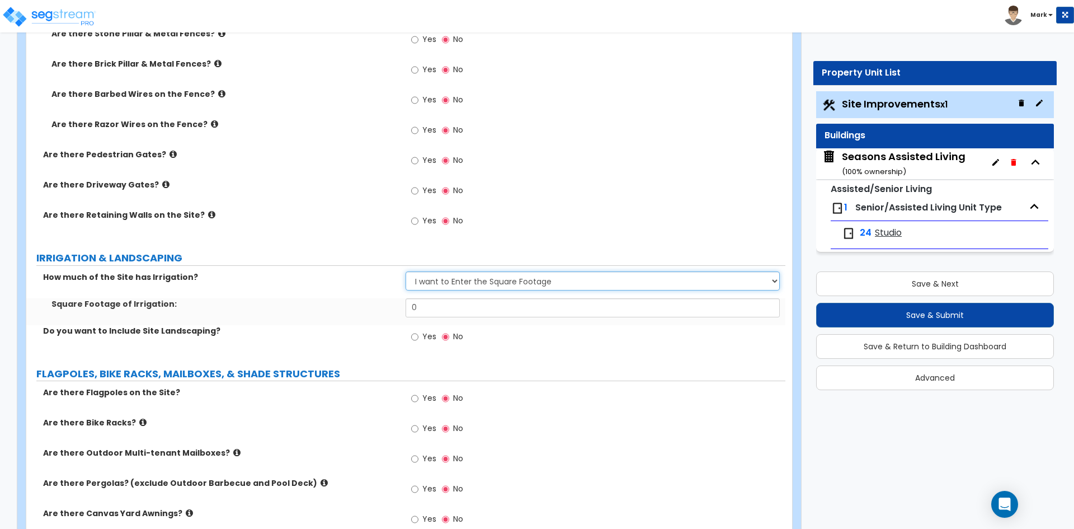
scroll to position [2070, 0]
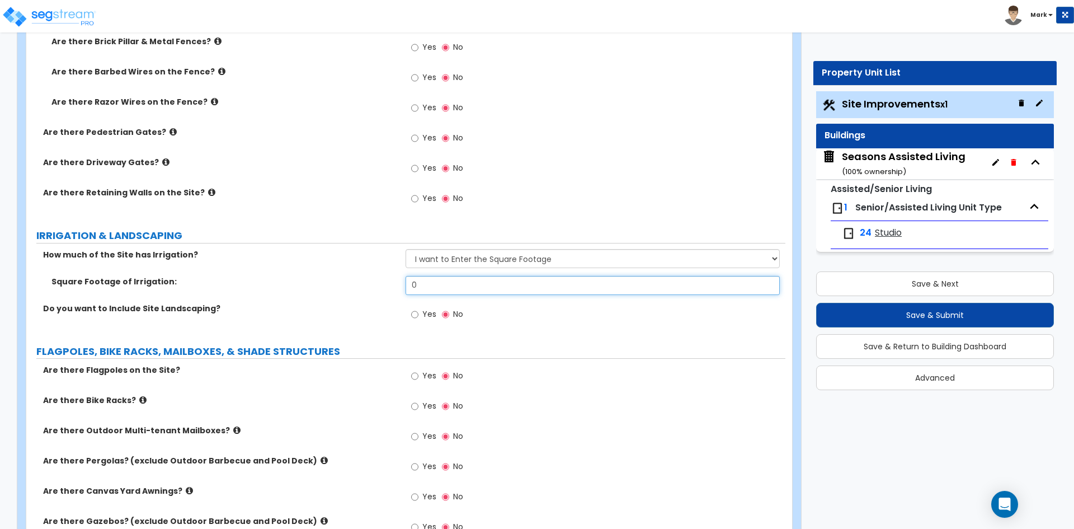
click at [433, 285] on input "0" at bounding box center [593, 285] width 374 height 19
type input "6,050"
click at [414, 313] on input "Yes" at bounding box center [414, 314] width 7 height 12
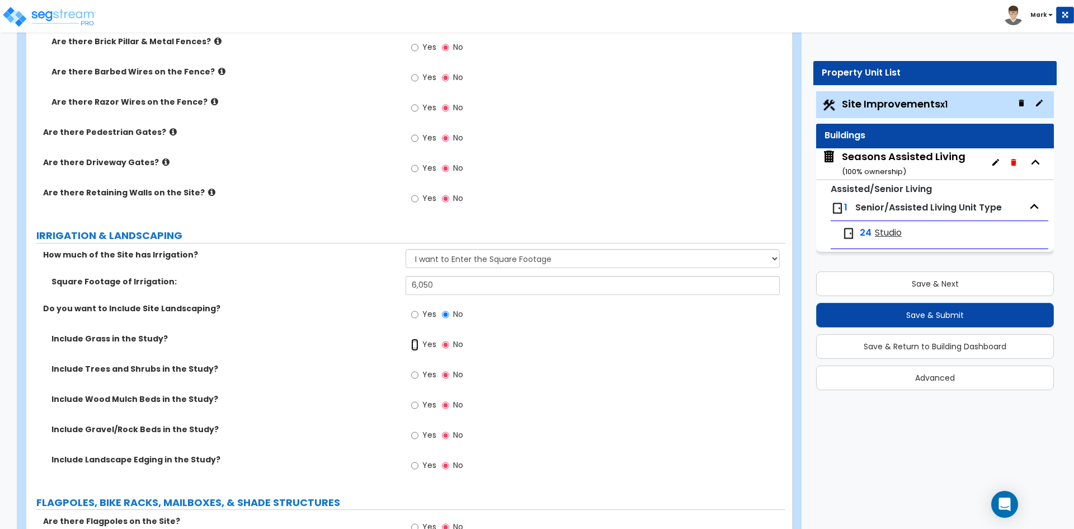
click at [415, 345] on input "Yes" at bounding box center [414, 345] width 7 height 12
radio input "true"
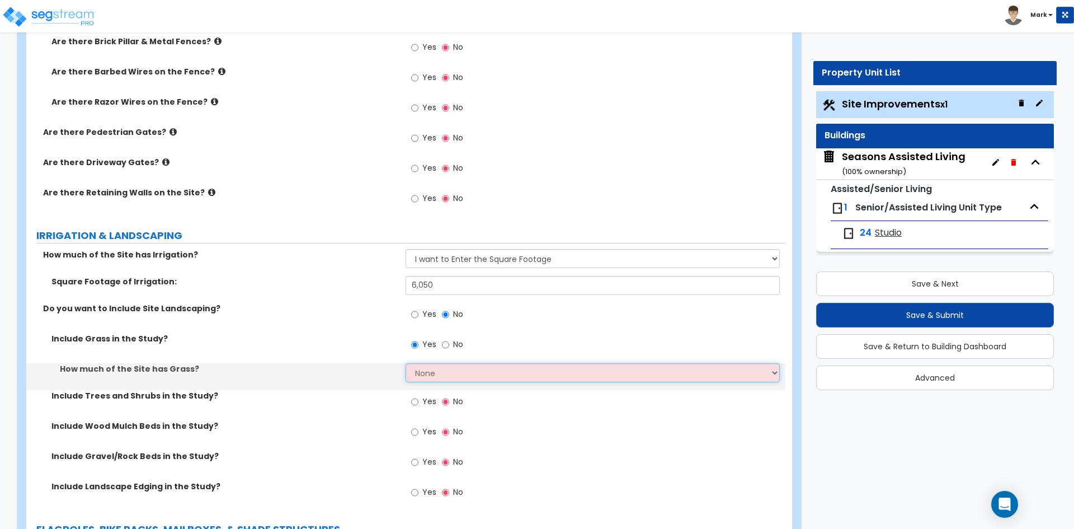
click at [436, 370] on select "None I want to Enter an Approximate Percentage I want to Enter the Square Foota…" at bounding box center [593, 372] width 374 height 19
select select "2"
click at [406, 363] on select "None I want to Enter an Approximate Percentage I want to Enter the Square Foota…" at bounding box center [593, 372] width 374 height 19
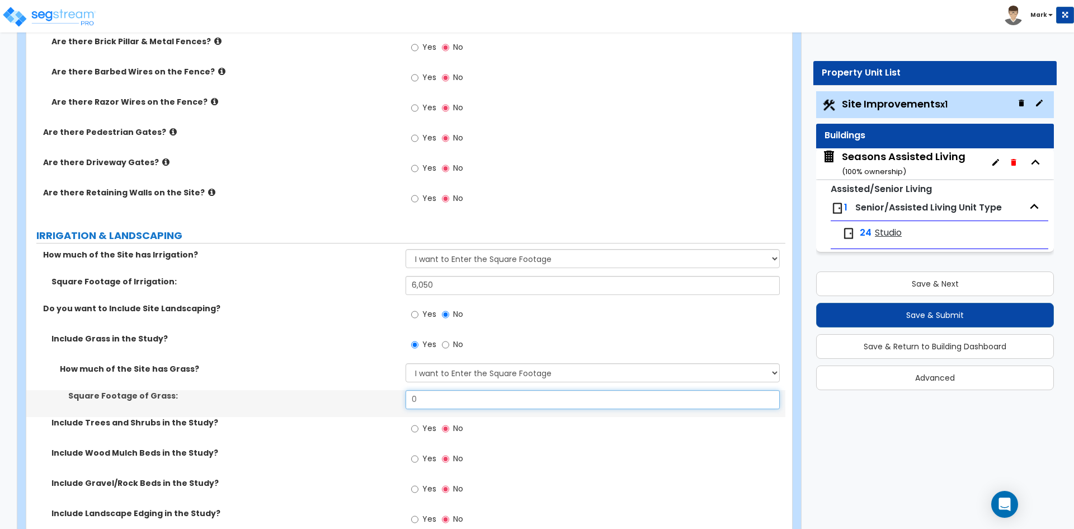
click at [440, 400] on input "0" at bounding box center [593, 399] width 374 height 19
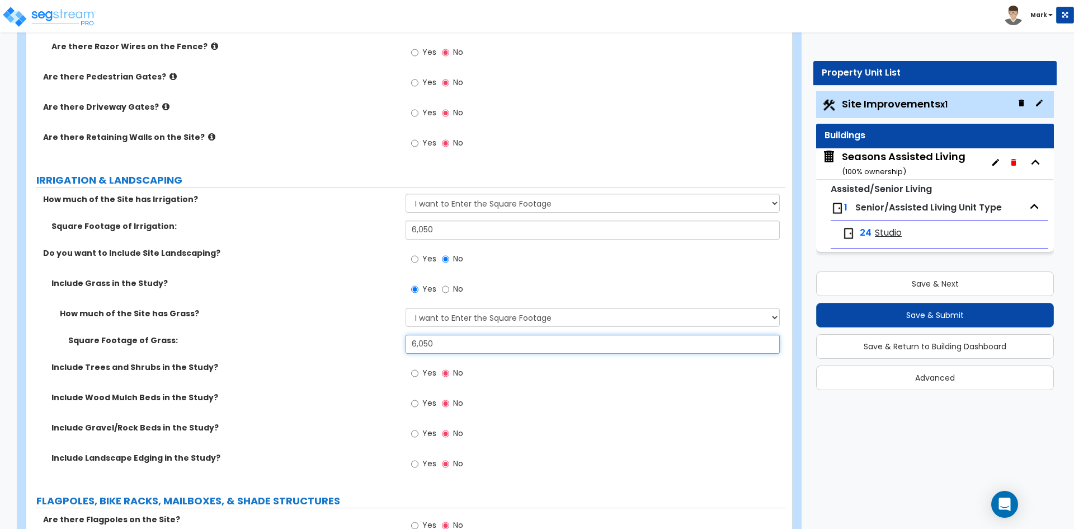
scroll to position [2126, 0]
type input "6,050"
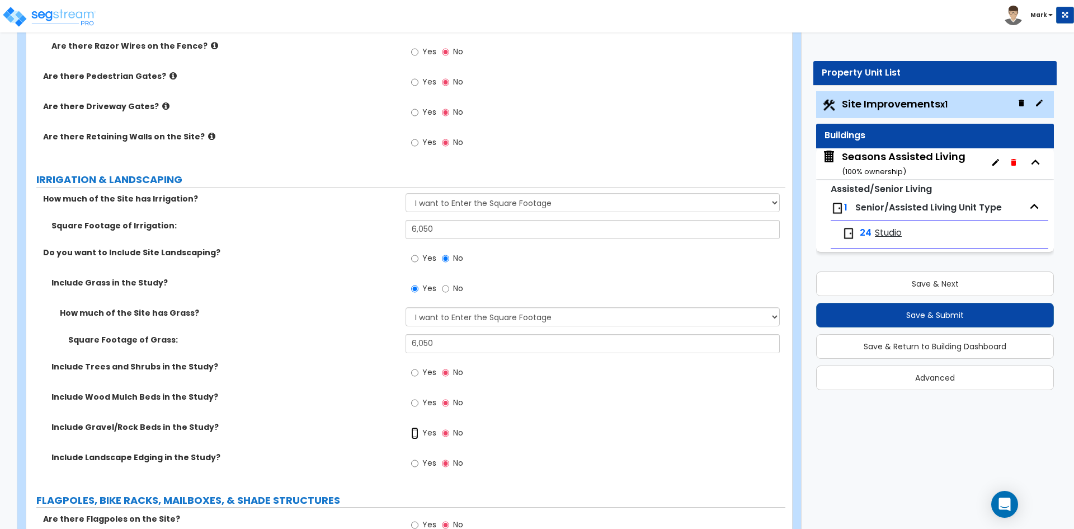
click at [414, 434] on input "Yes" at bounding box center [414, 433] width 7 height 12
radio input "true"
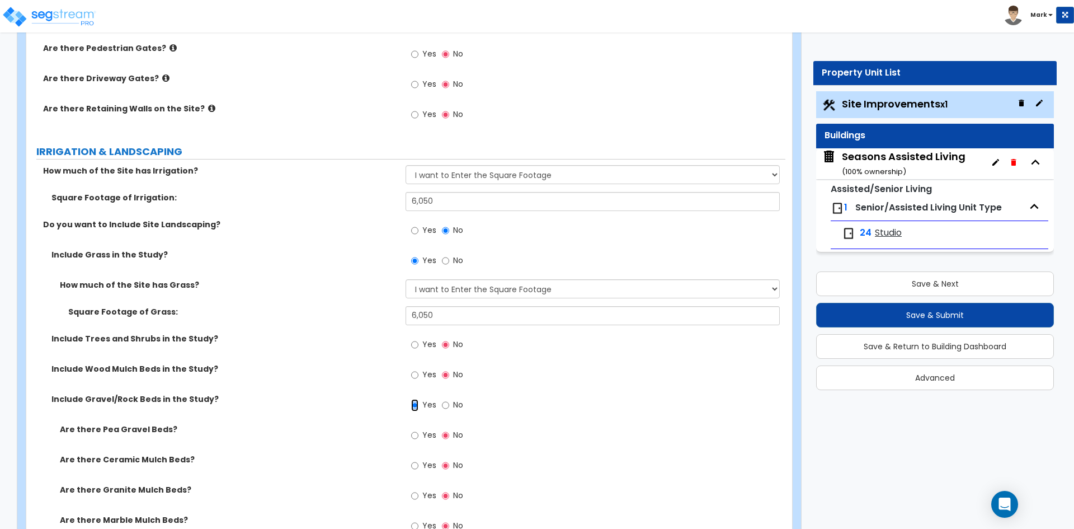
scroll to position [2182, 0]
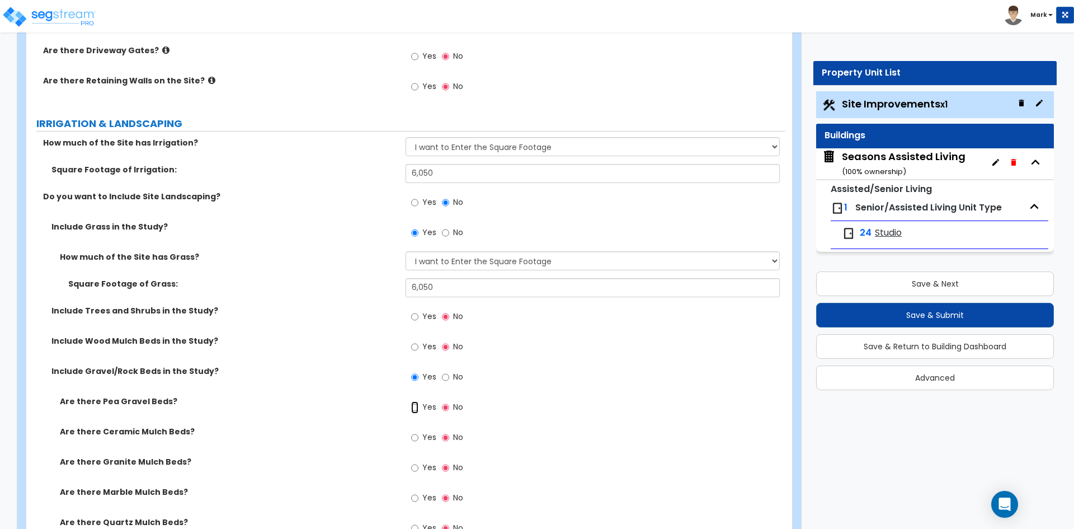
click at [416, 406] on input "Yes" at bounding box center [414, 407] width 7 height 12
radio input "true"
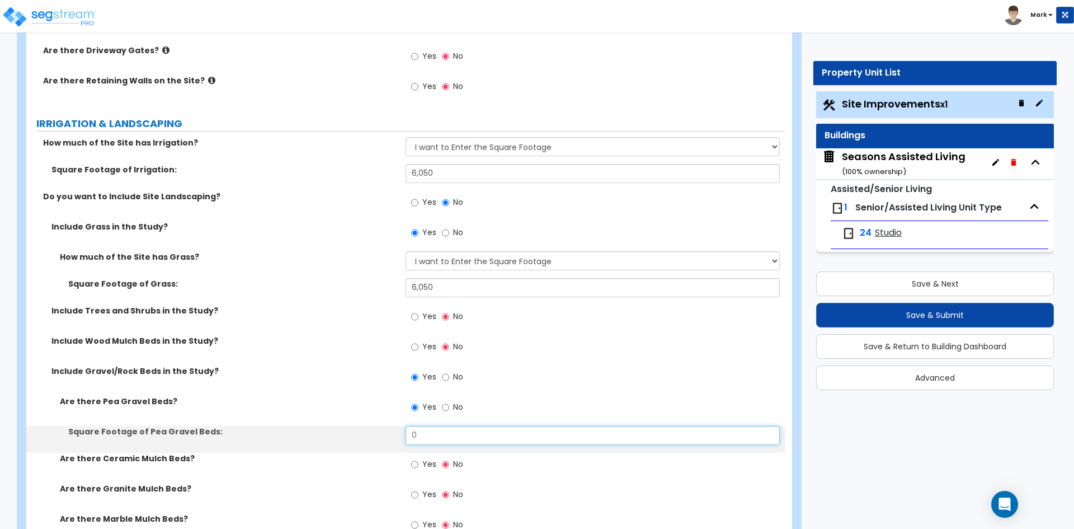
click at [438, 431] on input "0" at bounding box center [593, 435] width 374 height 19
type input "155"
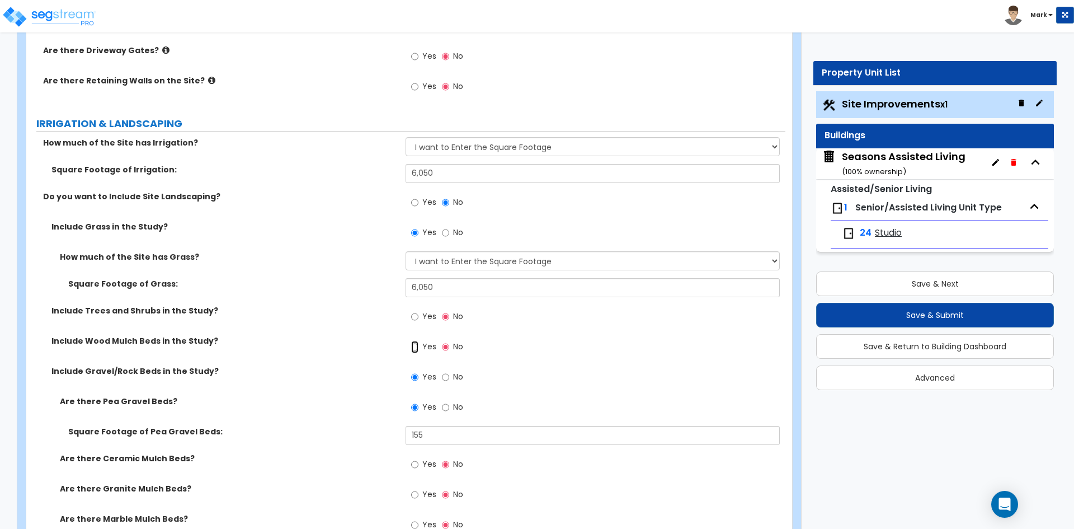
click at [417, 347] on input "Yes" at bounding box center [414, 347] width 7 height 12
radio input "true"
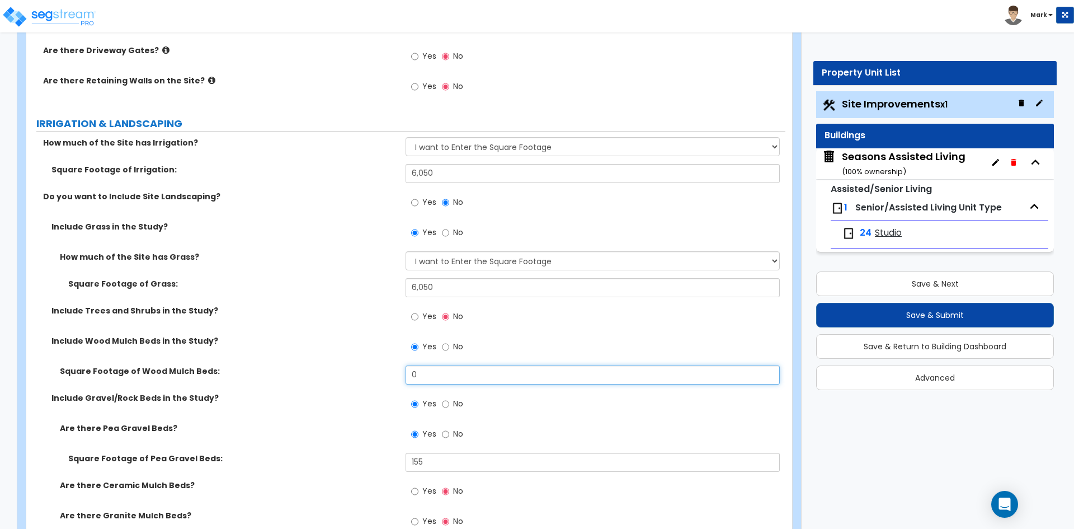
click at [440, 372] on input "0" at bounding box center [593, 374] width 374 height 19
click at [459, 377] on input "text" at bounding box center [593, 374] width 374 height 19
type input "3,710"
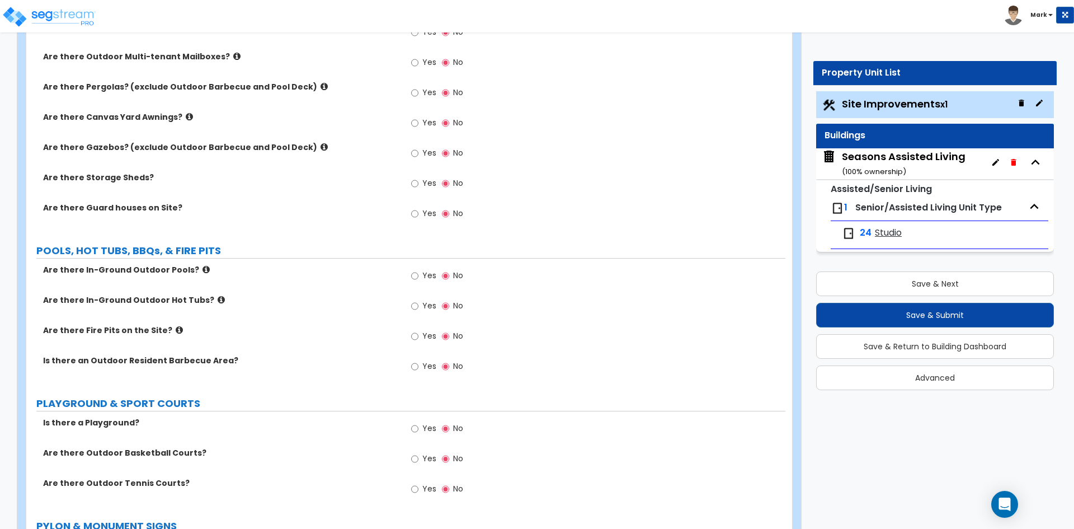
scroll to position [2910, 0]
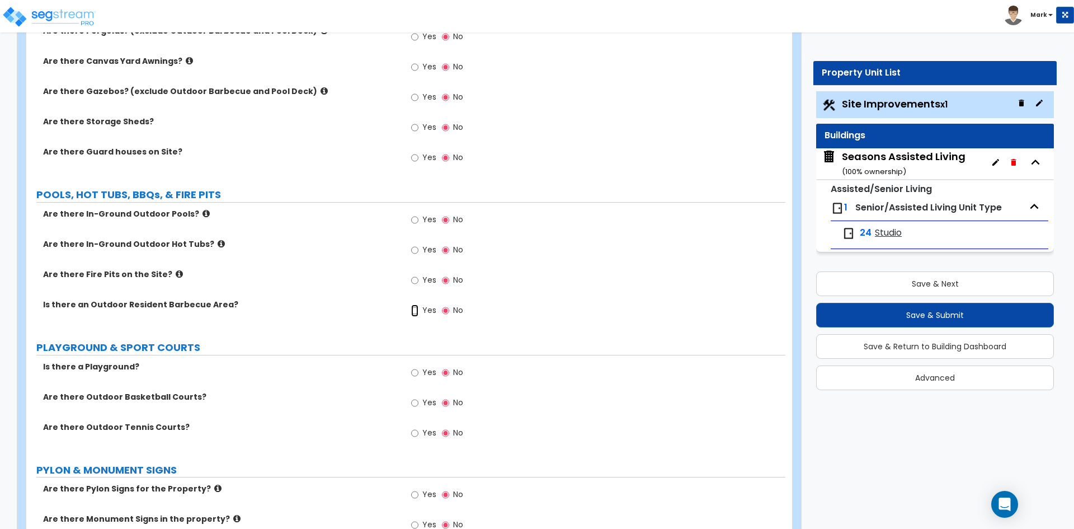
click at [412, 311] on input "Yes" at bounding box center [414, 310] width 7 height 12
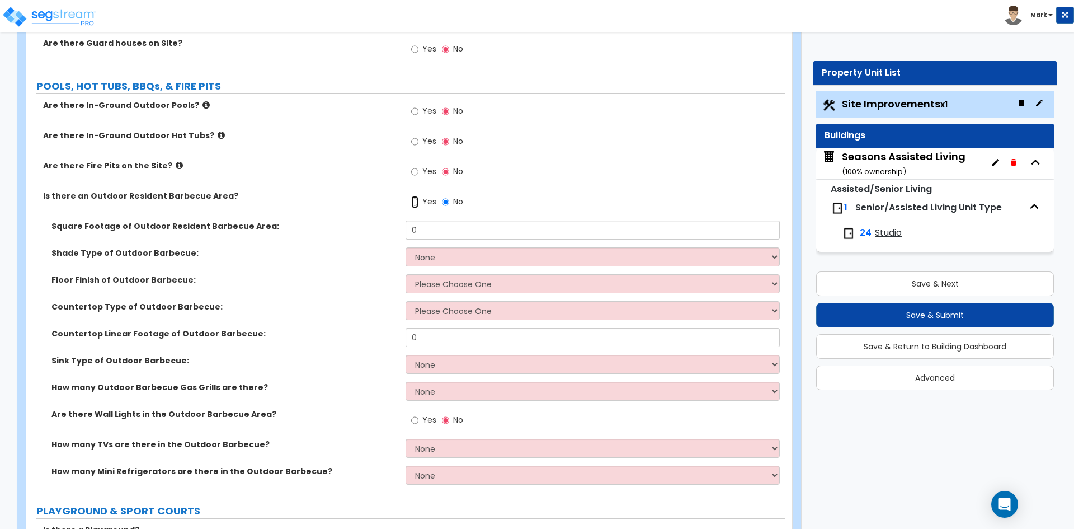
scroll to position [3022, 0]
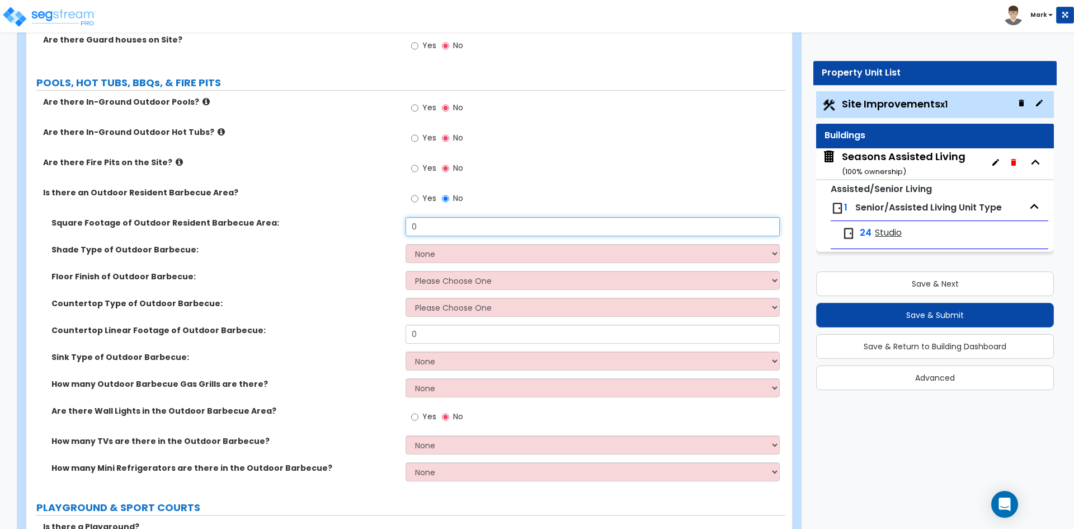
click at [434, 217] on input "0" at bounding box center [593, 226] width 374 height 19
type input "491"
click at [478, 277] on select "Please Choose One Brick Pavers Stone Pavers Concrete" at bounding box center [593, 280] width 374 height 19
select select "3"
click at [406, 271] on select "Please Choose One Brick Pavers Stone Pavers Concrete" at bounding box center [593, 280] width 374 height 19
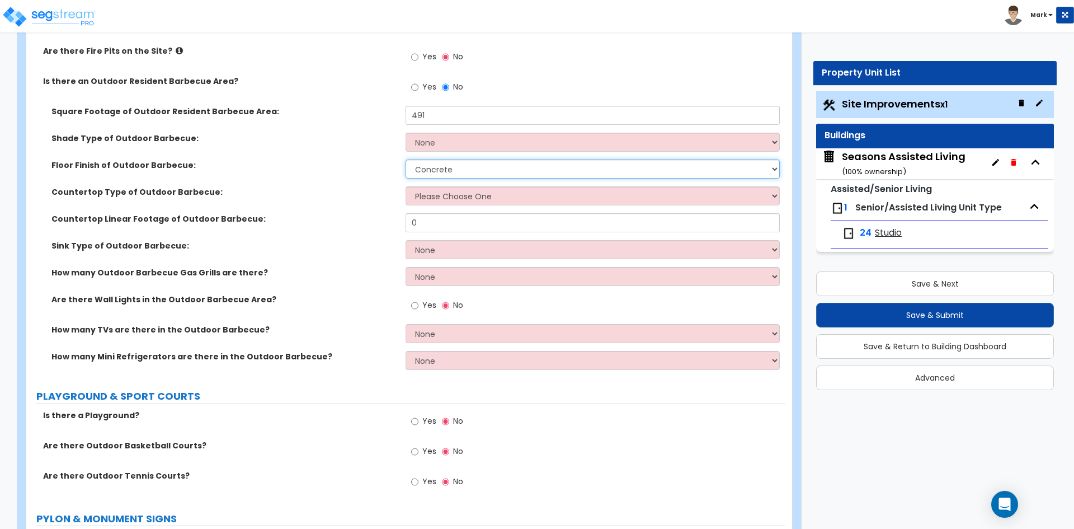
scroll to position [3134, 0]
click at [445, 245] on select "None Single Sink Double Sink" at bounding box center [593, 248] width 374 height 19
click at [389, 237] on div "Countertop Linear Footage of Outdoor Barbecue: 0" at bounding box center [405, 226] width 759 height 27
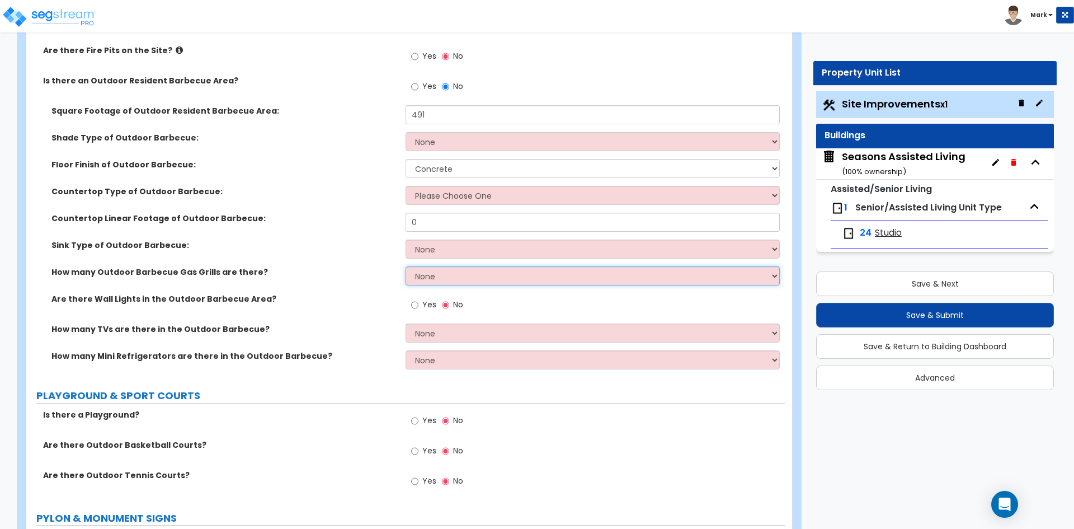
click at [449, 274] on select "None 1 2 3" at bounding box center [593, 275] width 374 height 19
select select "1"
click at [406, 266] on select "None 1 2 3" at bounding box center [593, 275] width 374 height 19
